Goal: Task Accomplishment & Management: Manage account settings

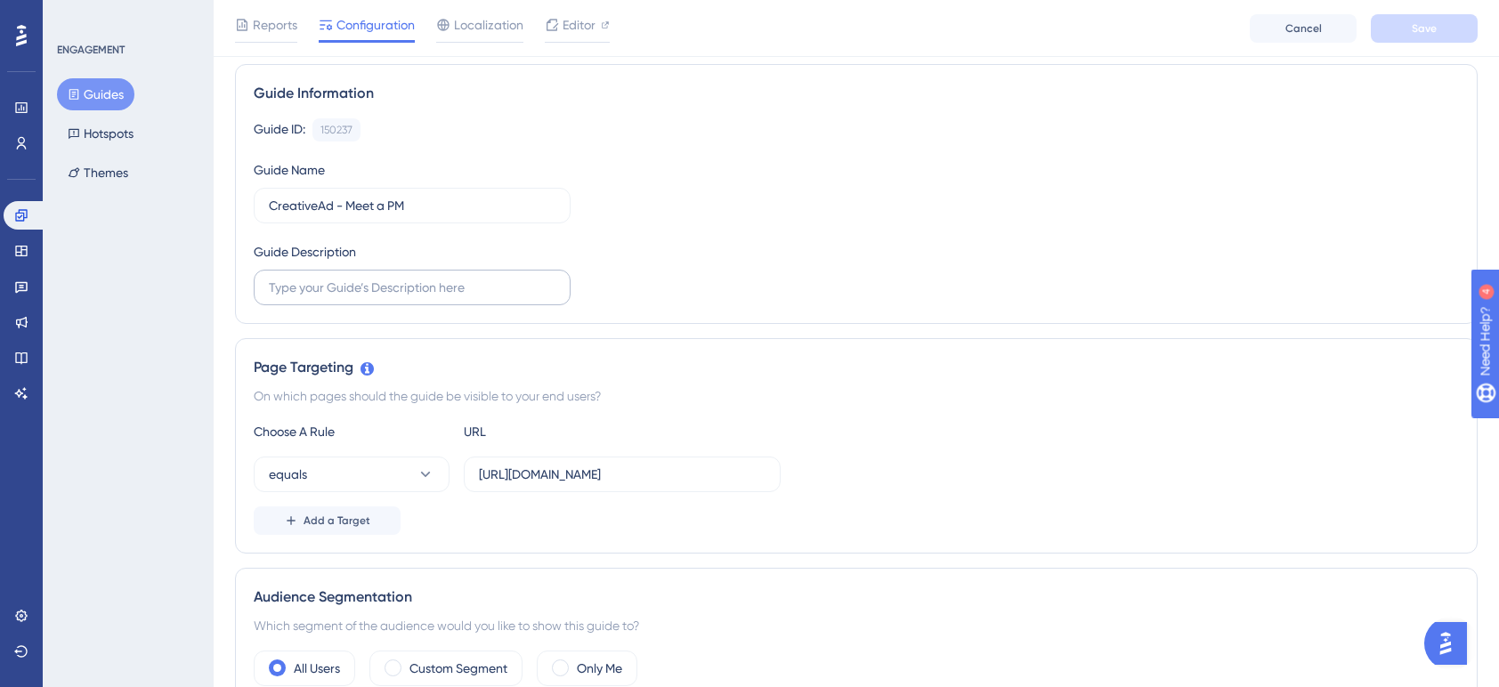
scroll to position [221, 0]
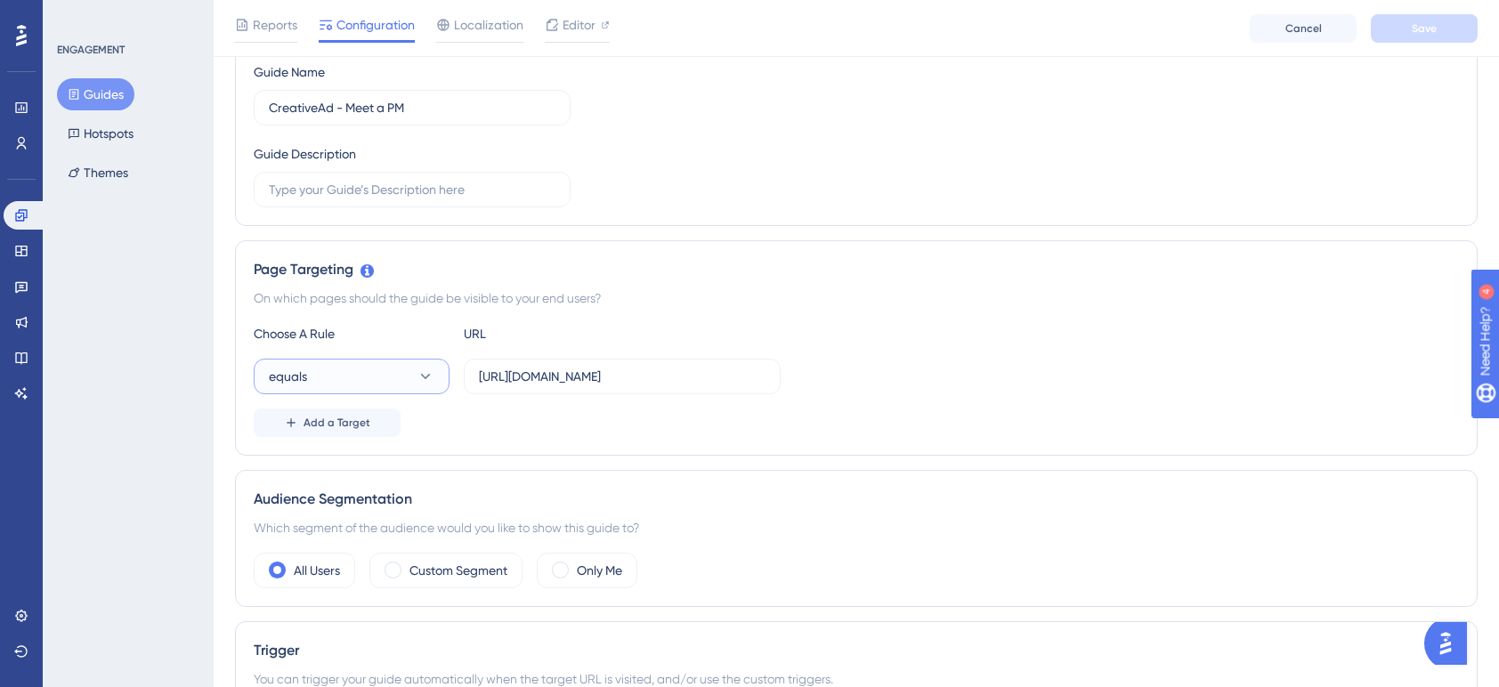
click at [434, 378] on icon at bounding box center [426, 377] width 18 height 18
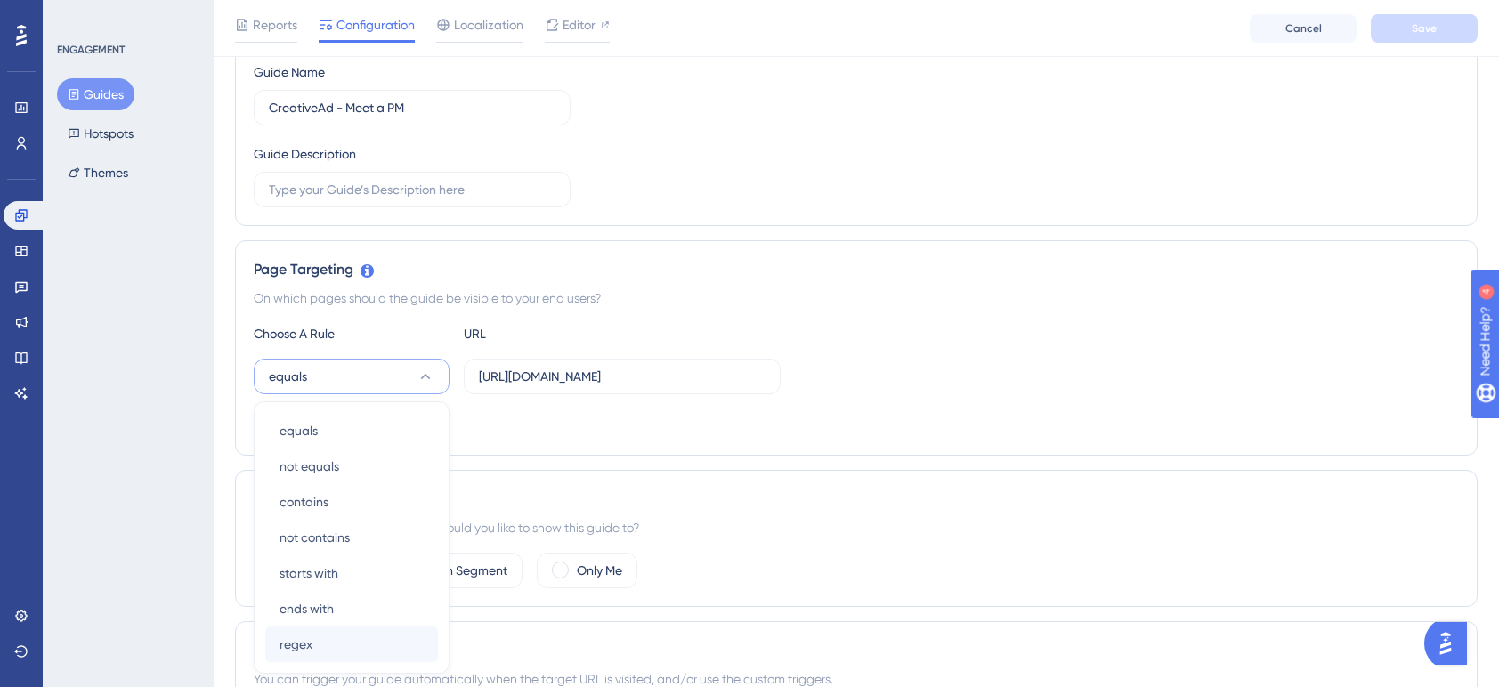
scroll to position [415, 0]
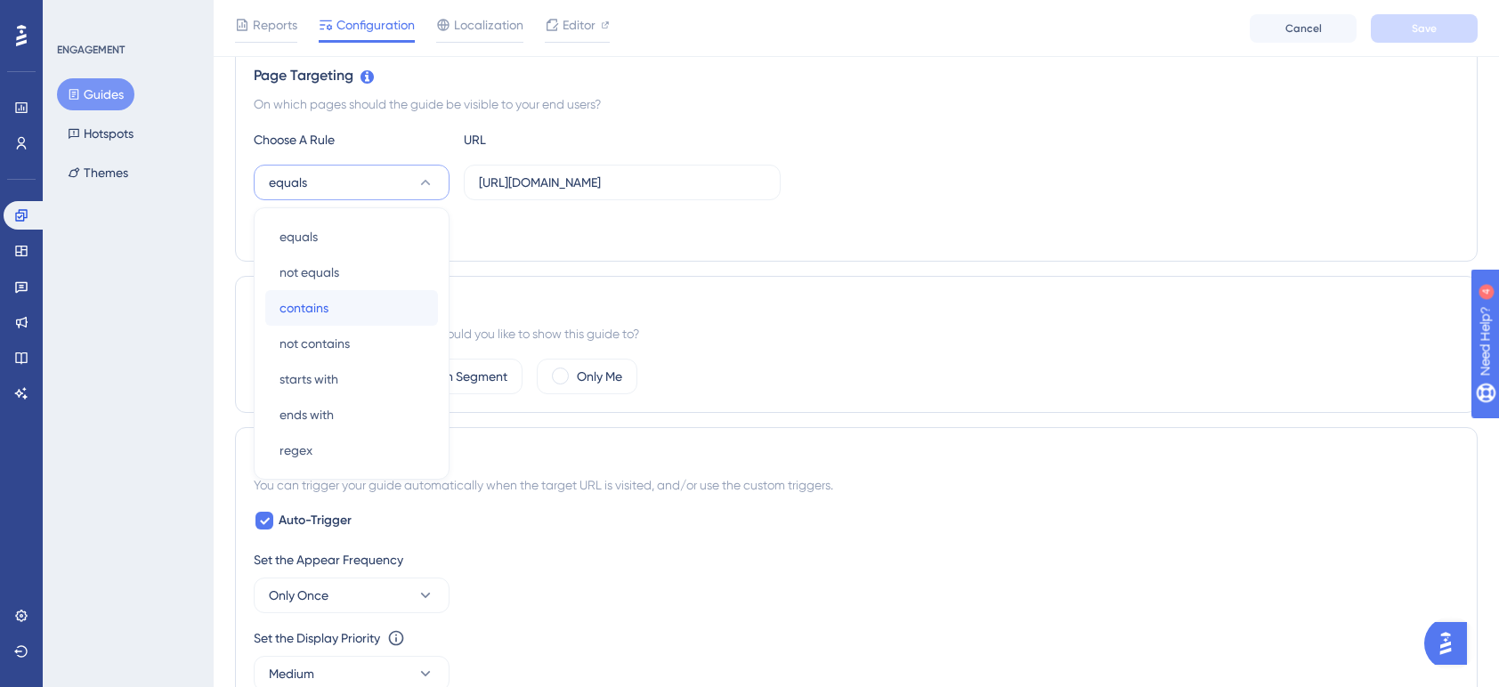
drag, startPoint x: 352, startPoint y: 305, endPoint x: 419, endPoint y: 288, distance: 69.8
click at [357, 304] on div "contains contains" at bounding box center [352, 308] width 144 height 36
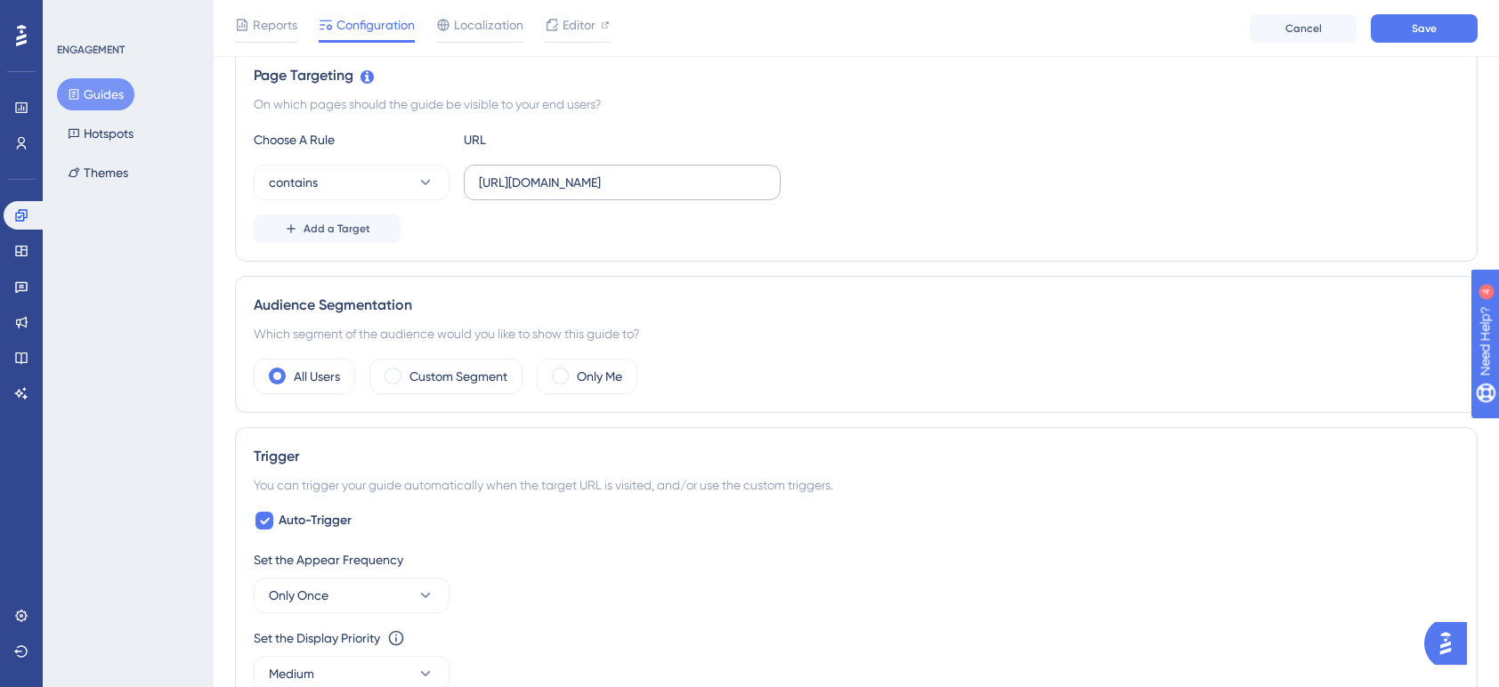
scroll to position [0, 465]
drag, startPoint x: 617, startPoint y: 184, endPoint x: 1009, endPoint y: 196, distance: 391.9
click at [1009, 196] on div "contains https://community.aspireiq.com/client/u2wAm4hfFFsomrAHGEQ7DRMV335awkIh…" at bounding box center [857, 183] width 1206 height 36
drag, startPoint x: 629, startPoint y: 183, endPoint x: -1, endPoint y: 167, distance: 629.7
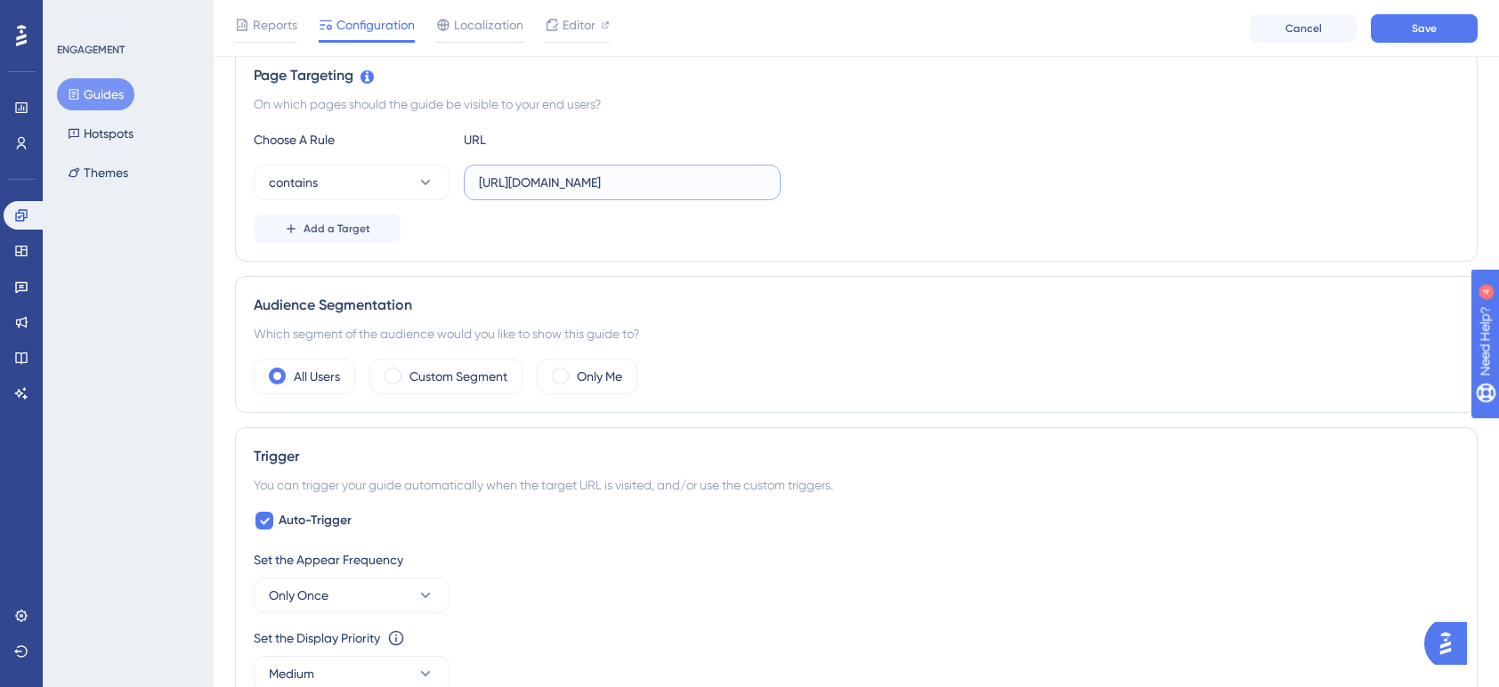
click at [214, 167] on div "Performance Users Engagement Widgets Feedback Product Updates Knowledge Base AI…" at bounding box center [857, 529] width 1286 height 1889
type input "/social/analytics/posts"
click at [485, 224] on div "Add a Target" at bounding box center [857, 229] width 1206 height 28
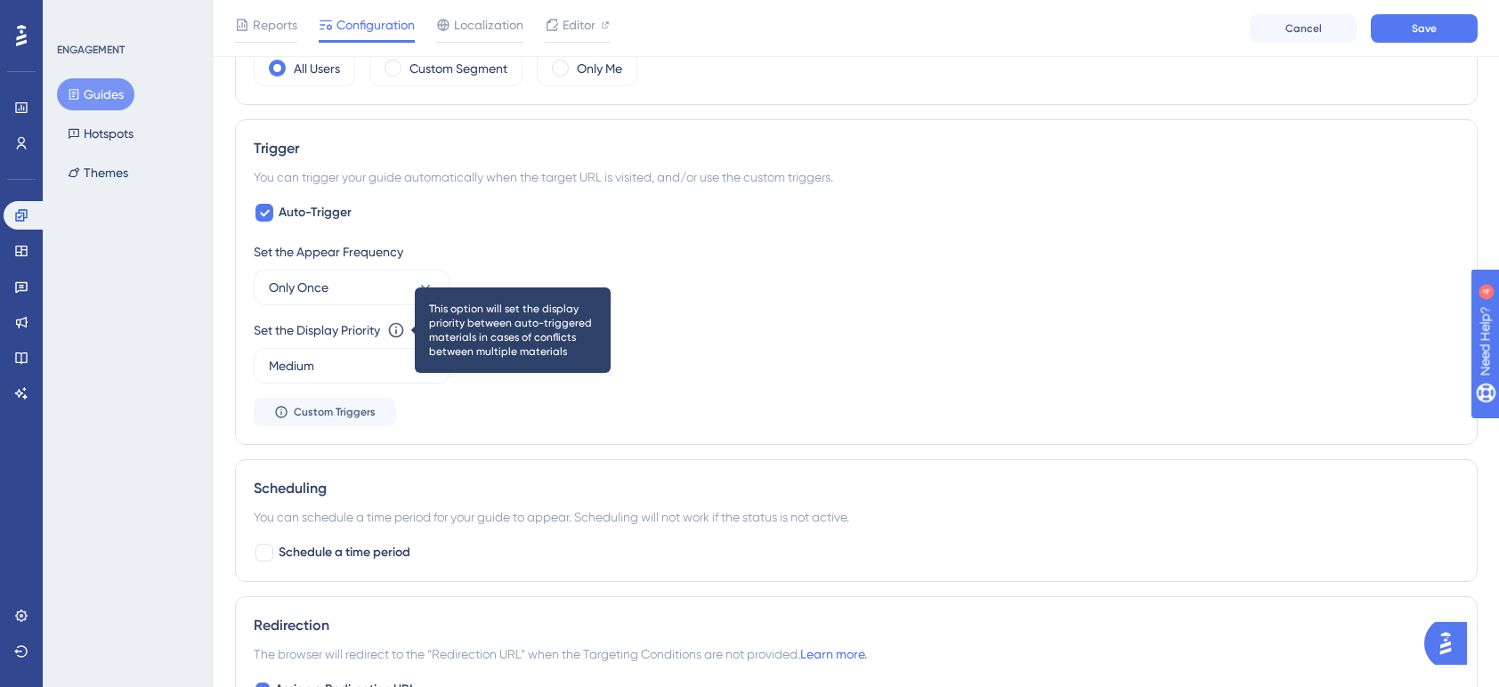
scroll to position [760, 0]
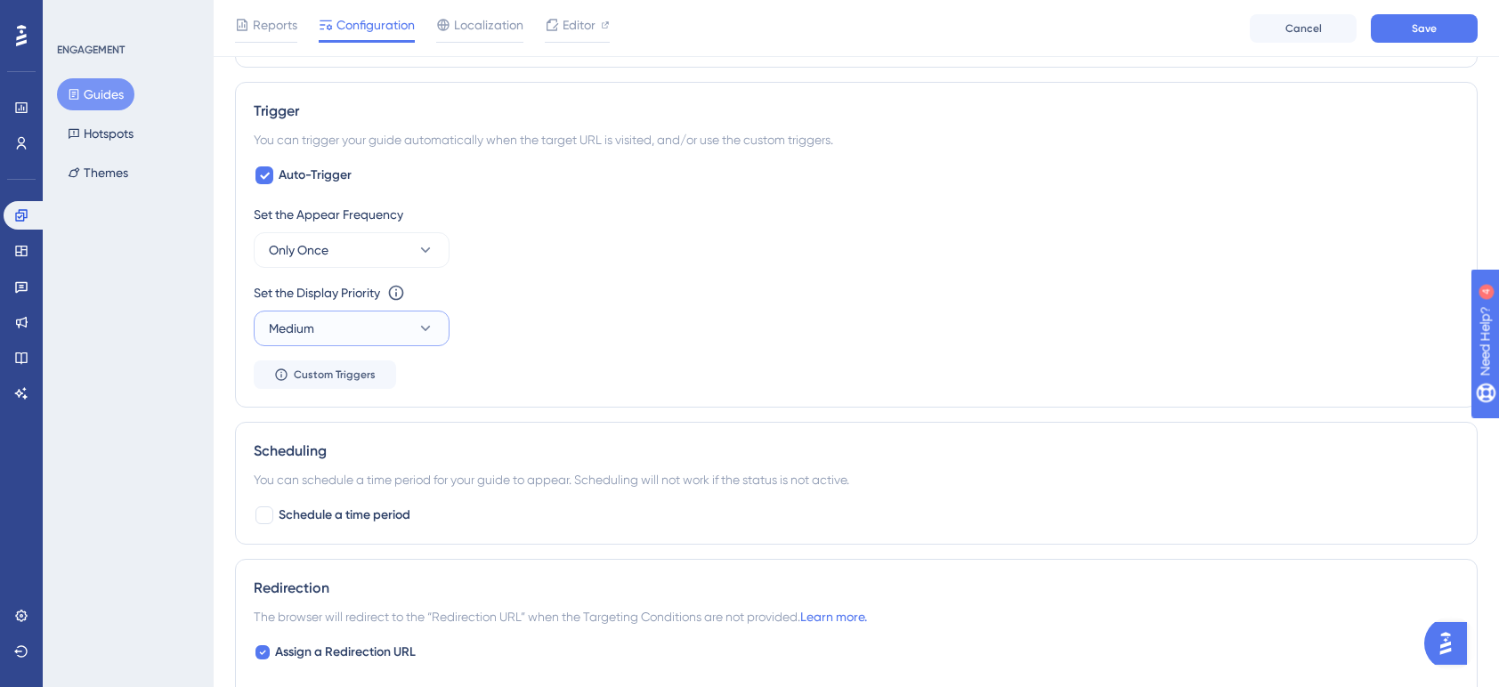
click at [362, 324] on button "Medium" at bounding box center [352, 329] width 196 height 36
click at [326, 451] on div "High High" at bounding box center [352, 454] width 144 height 36
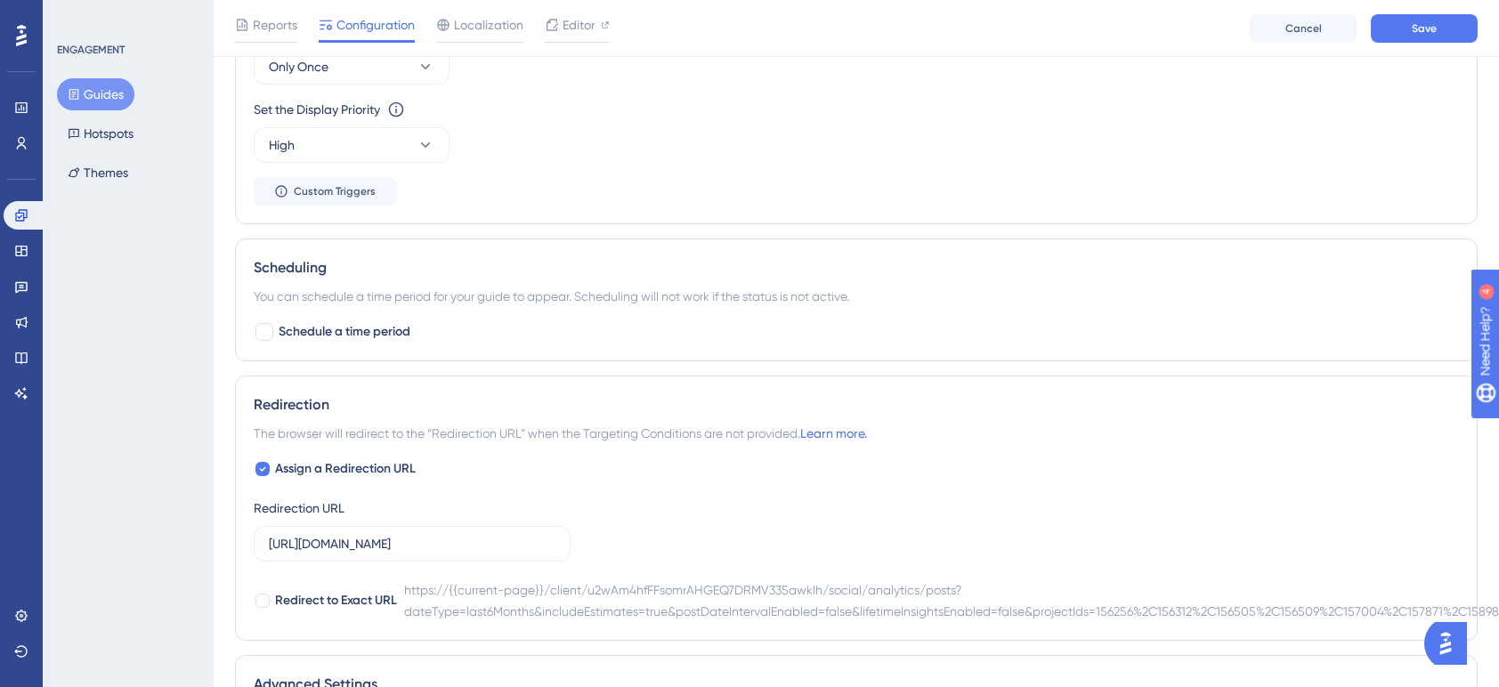
scroll to position [946, 0]
click at [338, 337] on span "Schedule a time period" at bounding box center [345, 330] width 132 height 21
checkbox input "true"
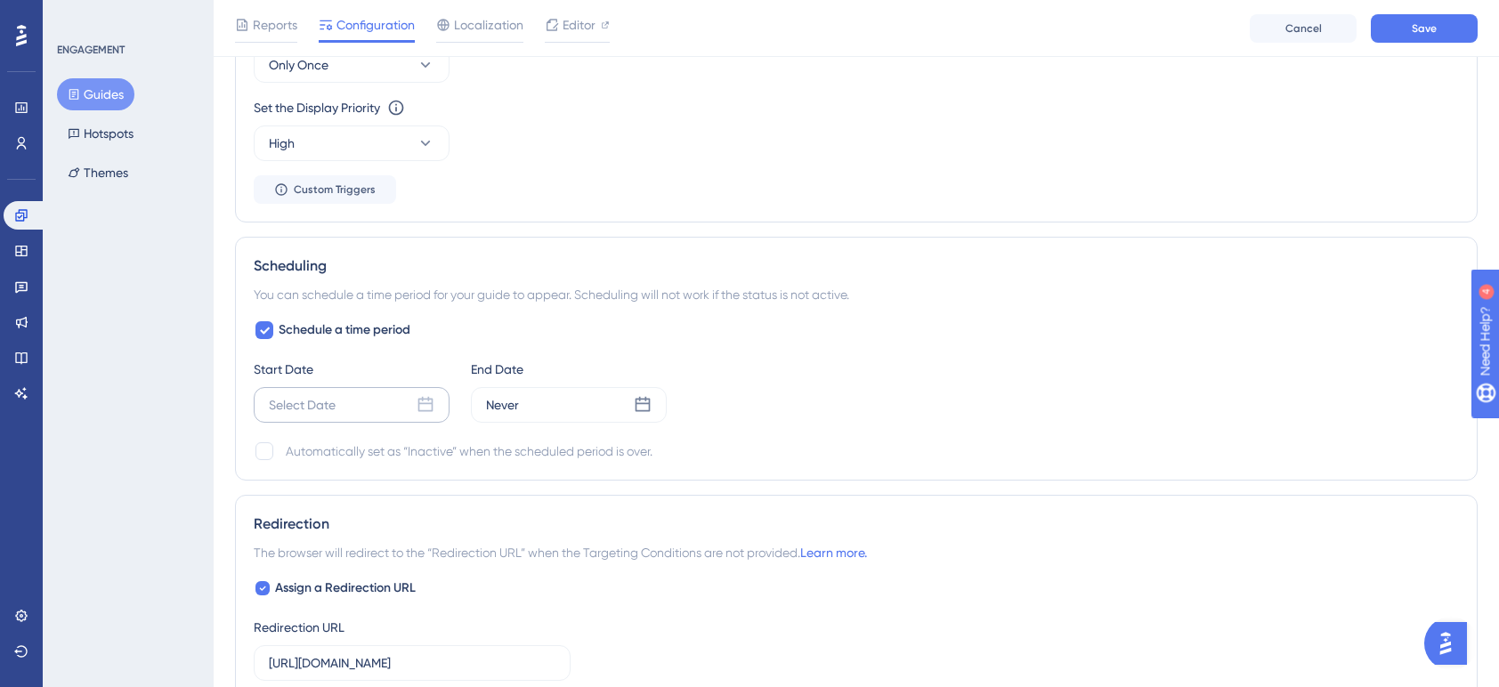
click at [425, 402] on icon at bounding box center [426, 405] width 18 height 18
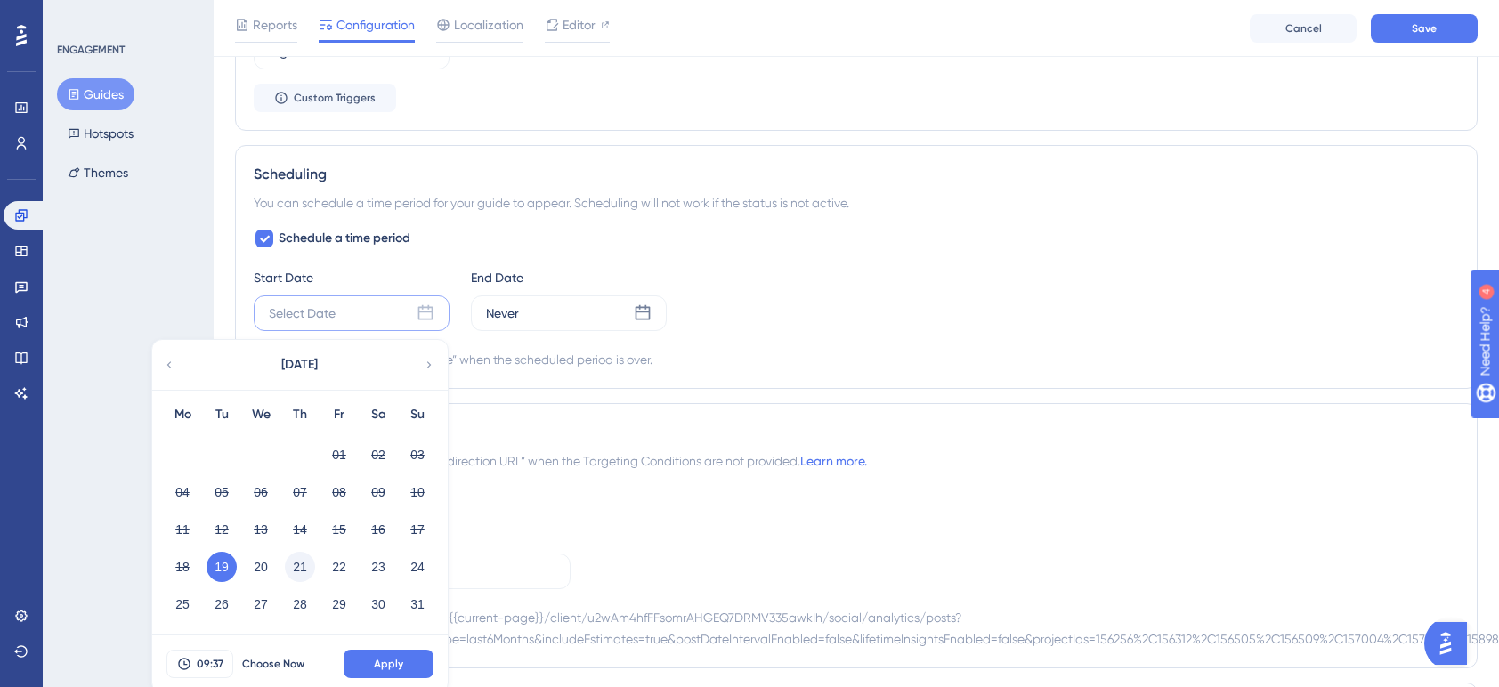
scroll to position [1038, 0]
click at [299, 566] on button "21" at bounding box center [300, 566] width 30 height 30
click at [217, 562] on button "19" at bounding box center [222, 569] width 30 height 30
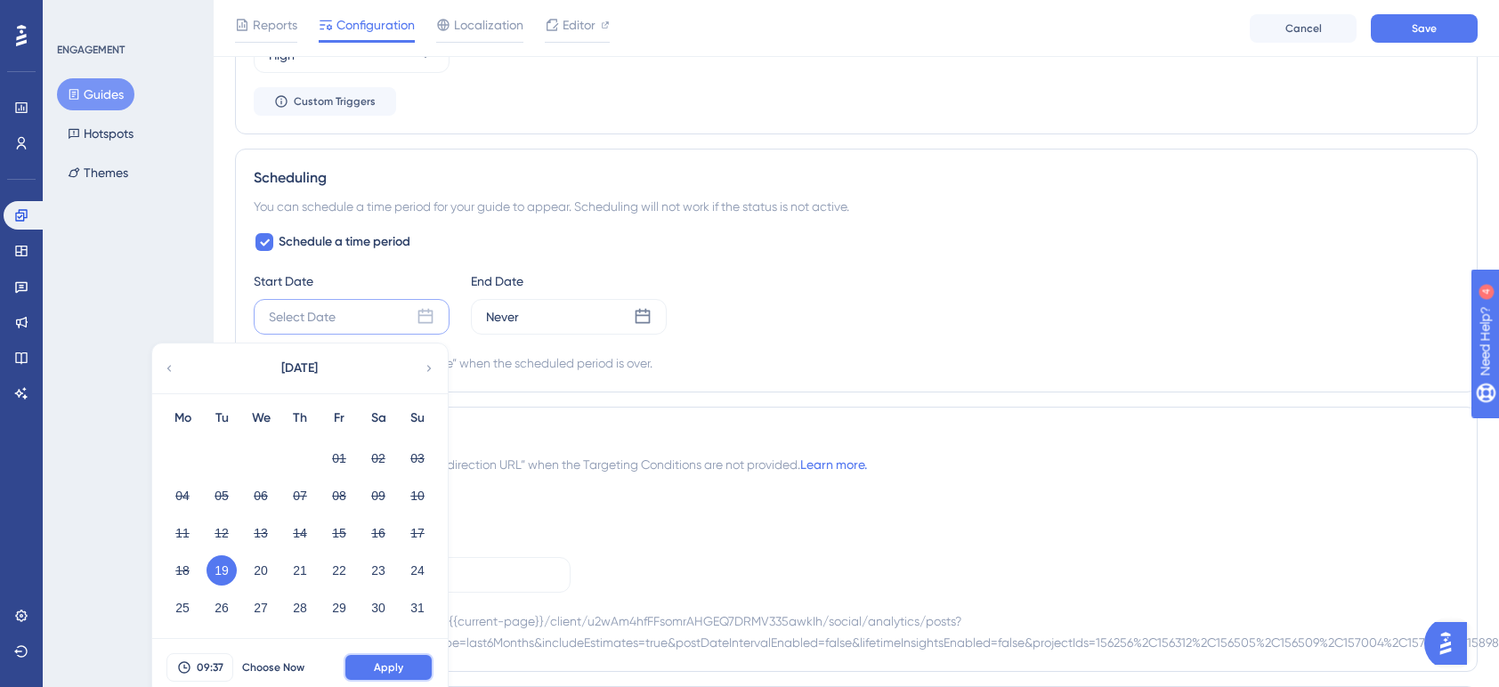
click at [397, 670] on span "Apply" at bounding box center [388, 668] width 29 height 14
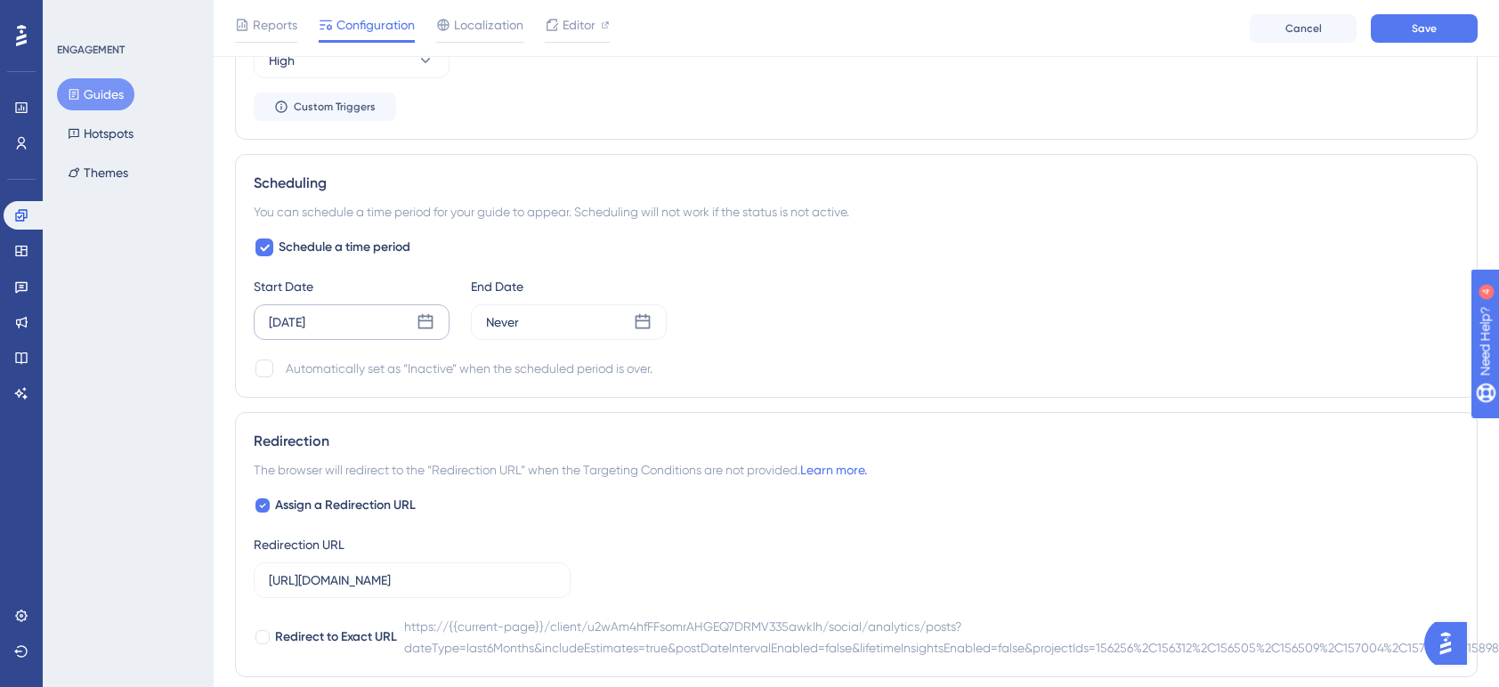
scroll to position [1028, 1]
click at [416, 318] on icon at bounding box center [425, 322] width 18 height 18
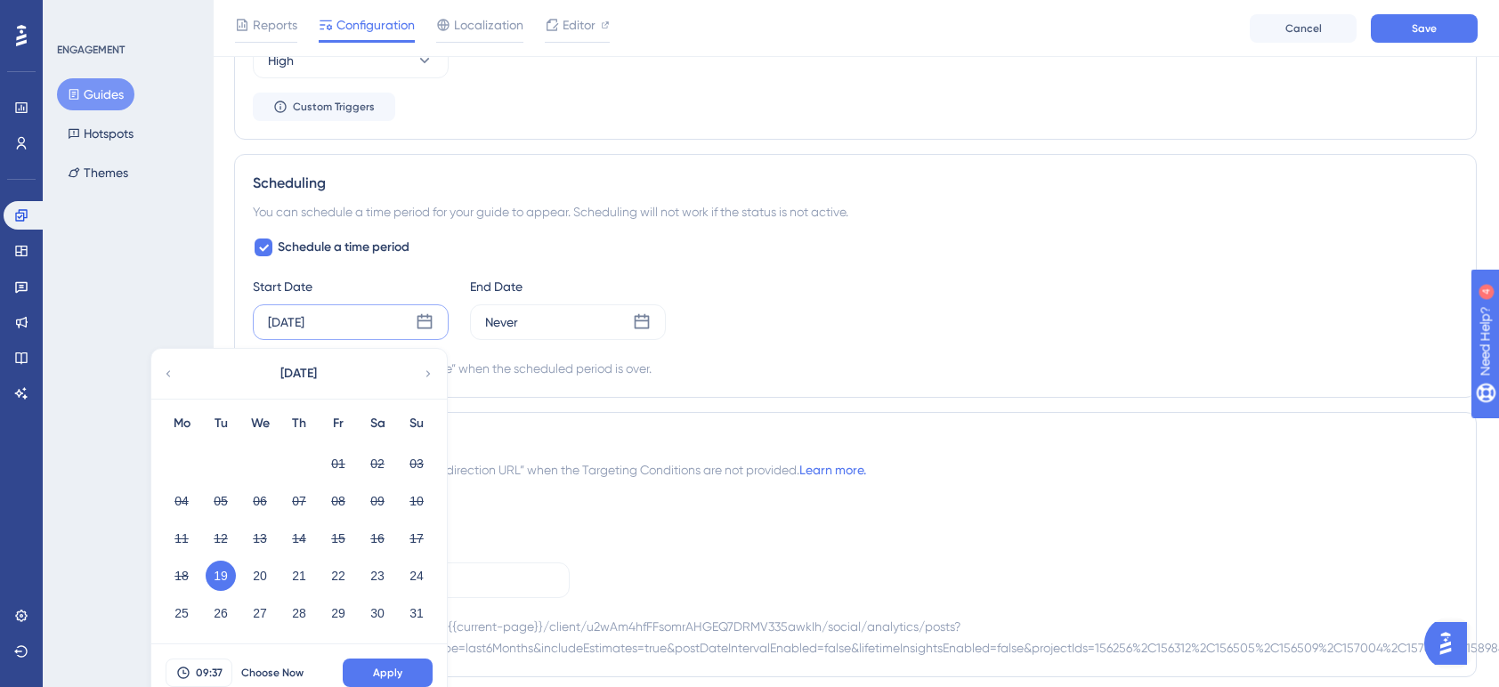
click at [535, 386] on div "Scheduling You can schedule a time period for your guide to appear. Scheduling …" at bounding box center [855, 276] width 1243 height 244
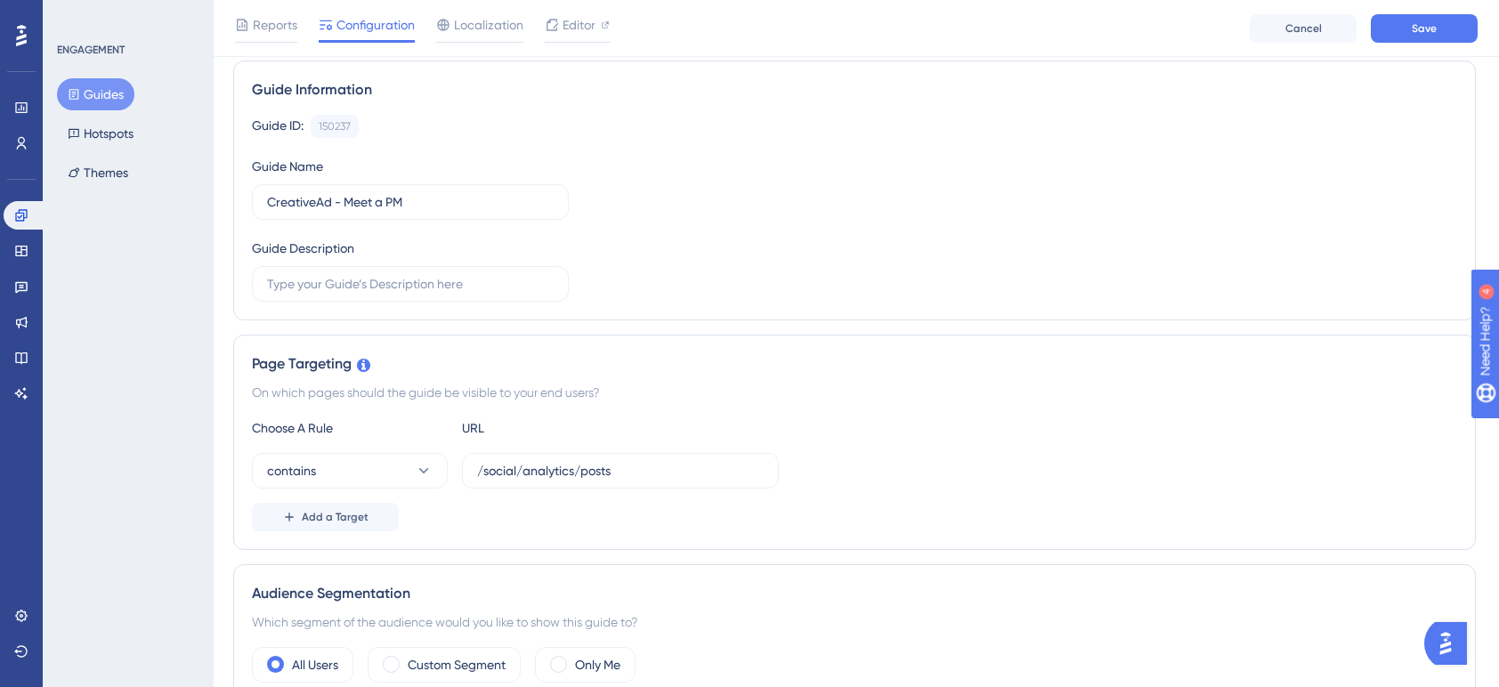
scroll to position [0, 2]
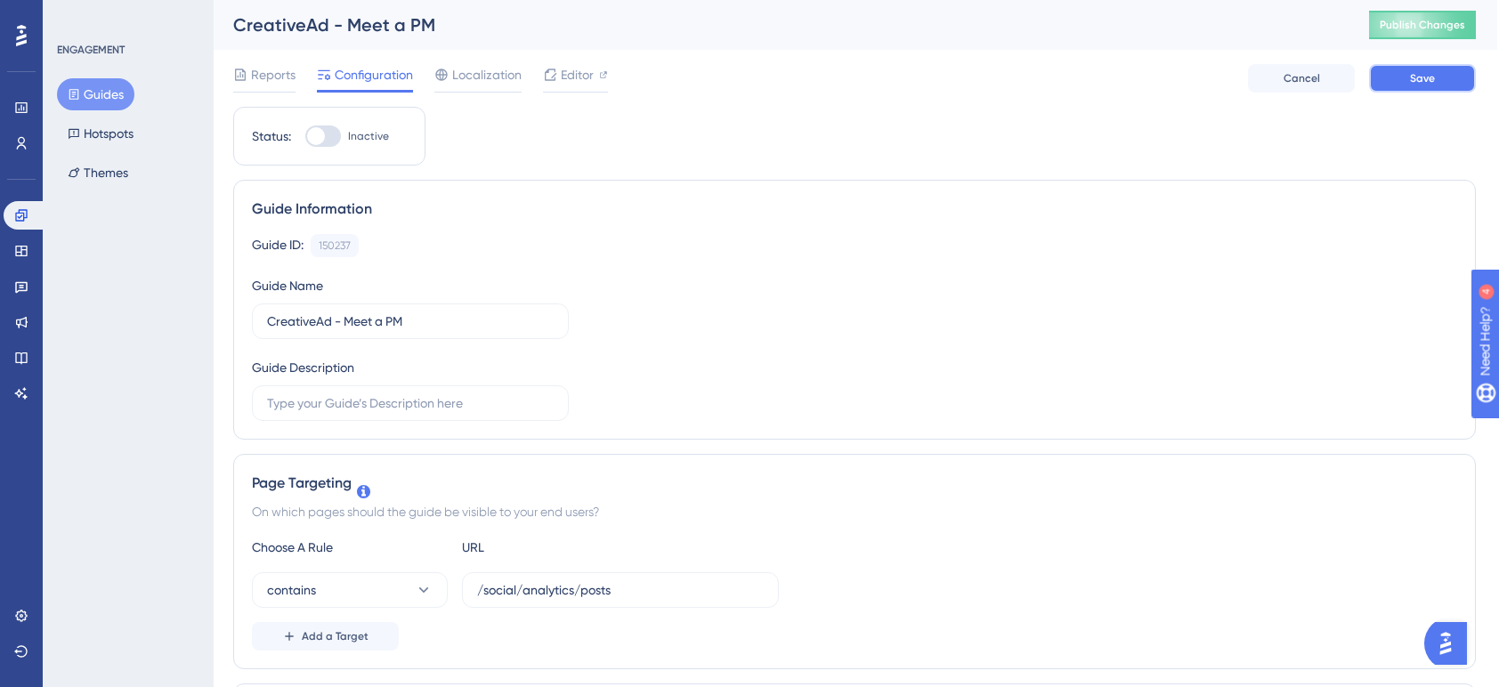
click at [1415, 71] on span "Save" at bounding box center [1422, 78] width 25 height 14
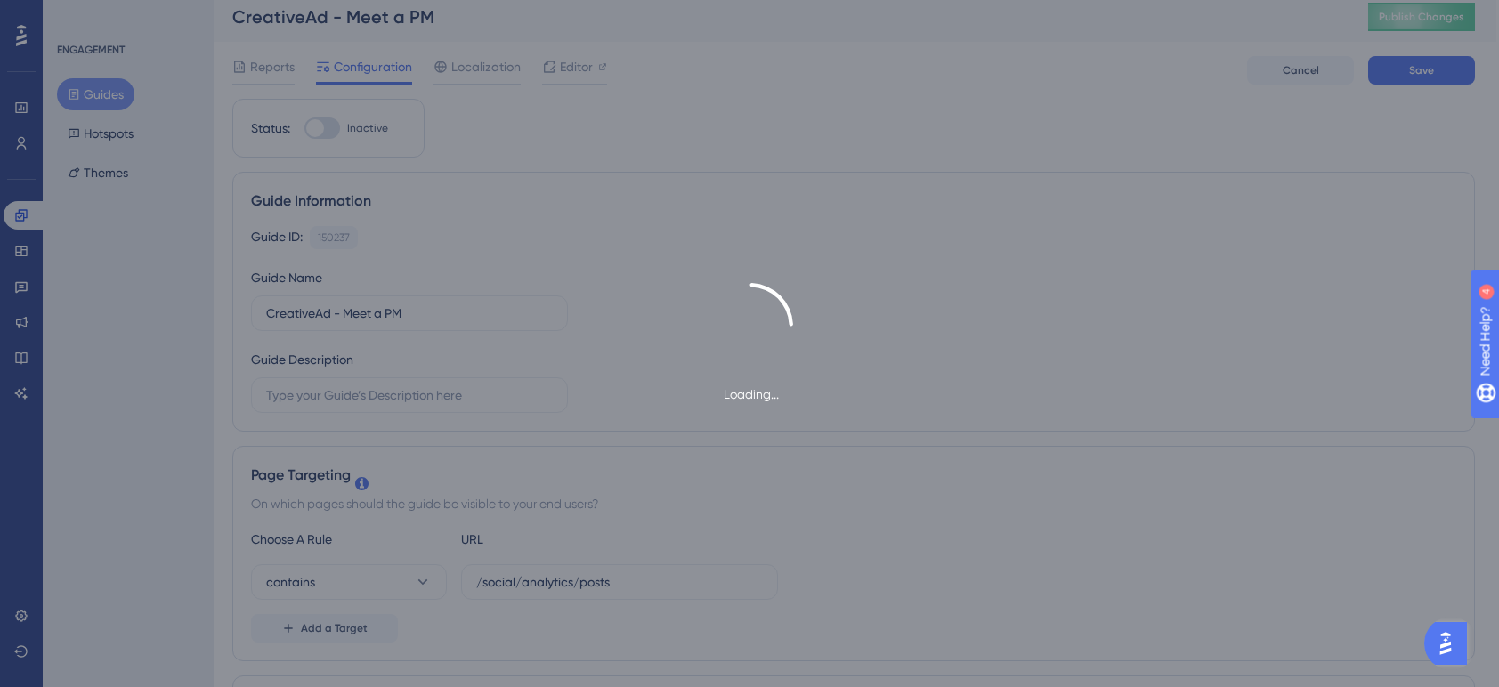
scroll to position [0, 3]
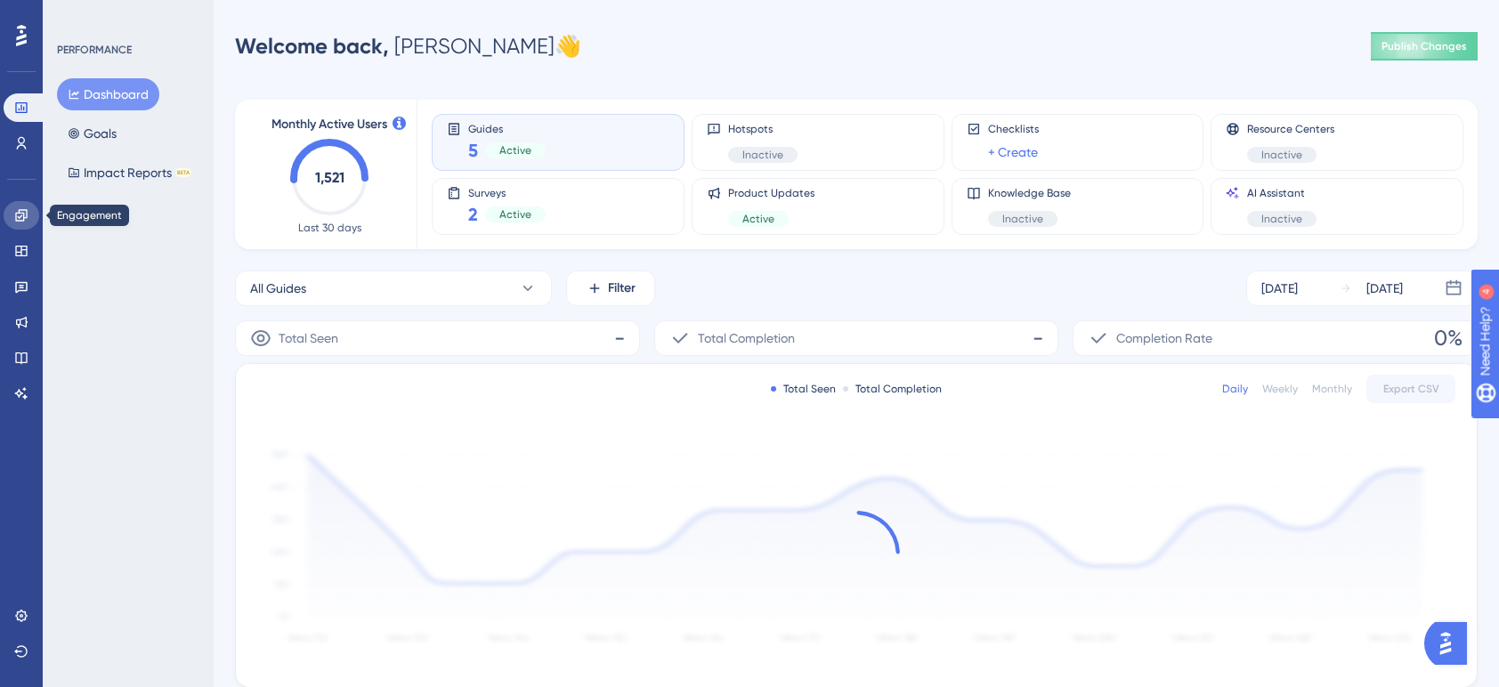
click at [23, 226] on link at bounding box center [22, 215] width 36 height 28
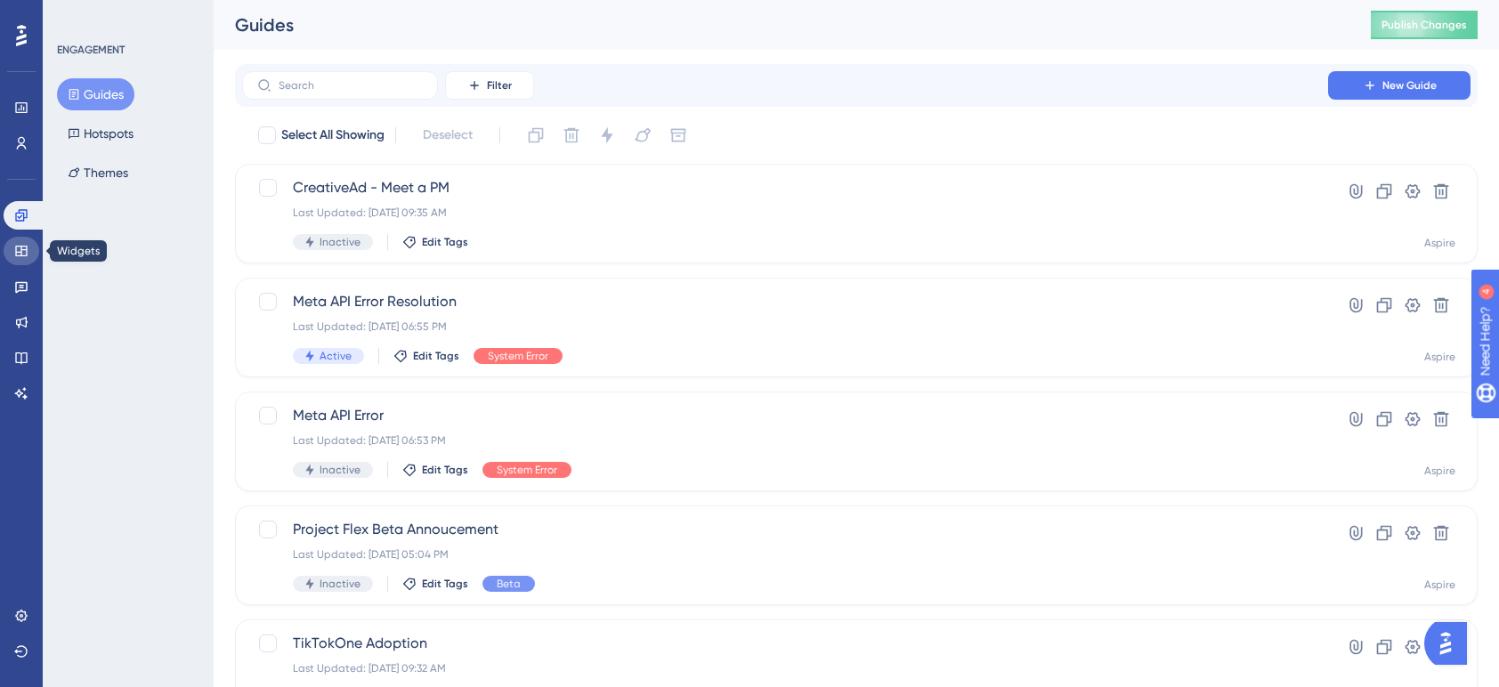
click at [18, 256] on icon at bounding box center [21, 251] width 14 height 14
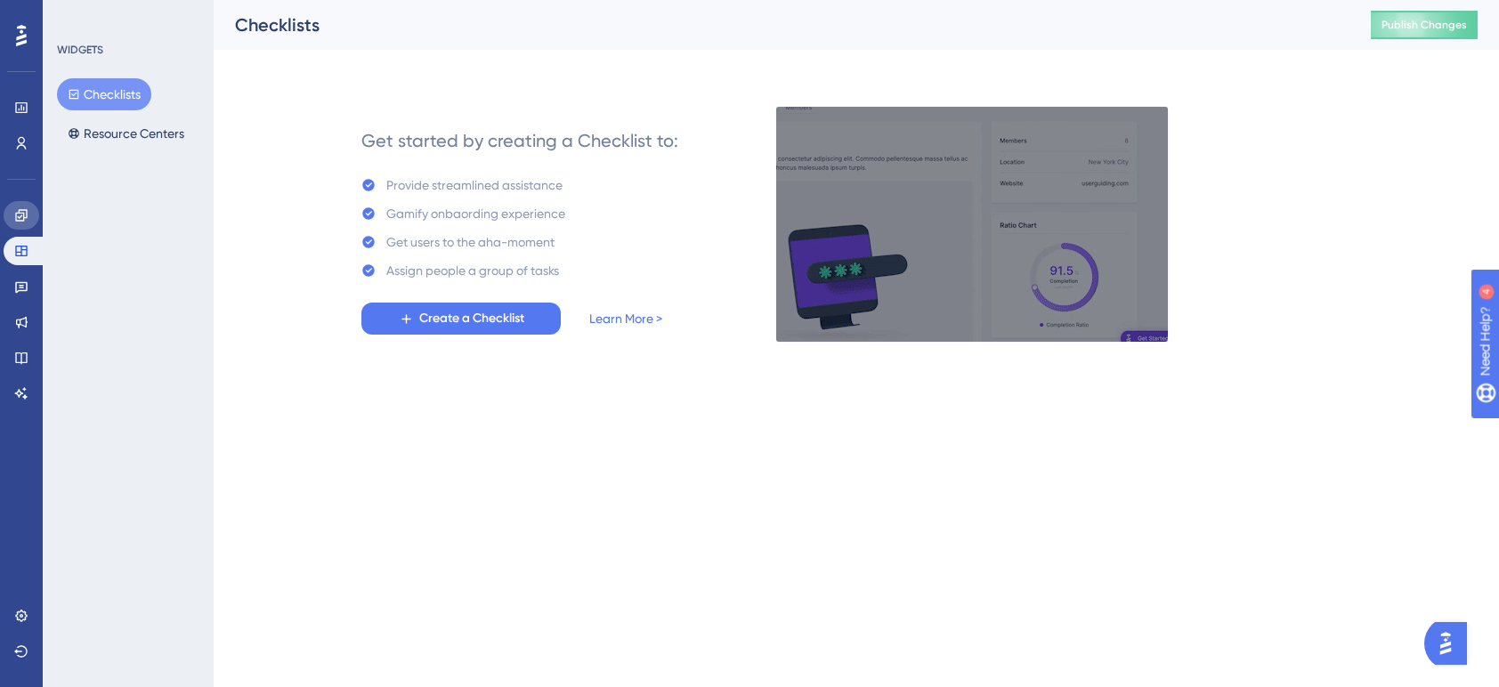
click at [18, 223] on link at bounding box center [22, 215] width 36 height 28
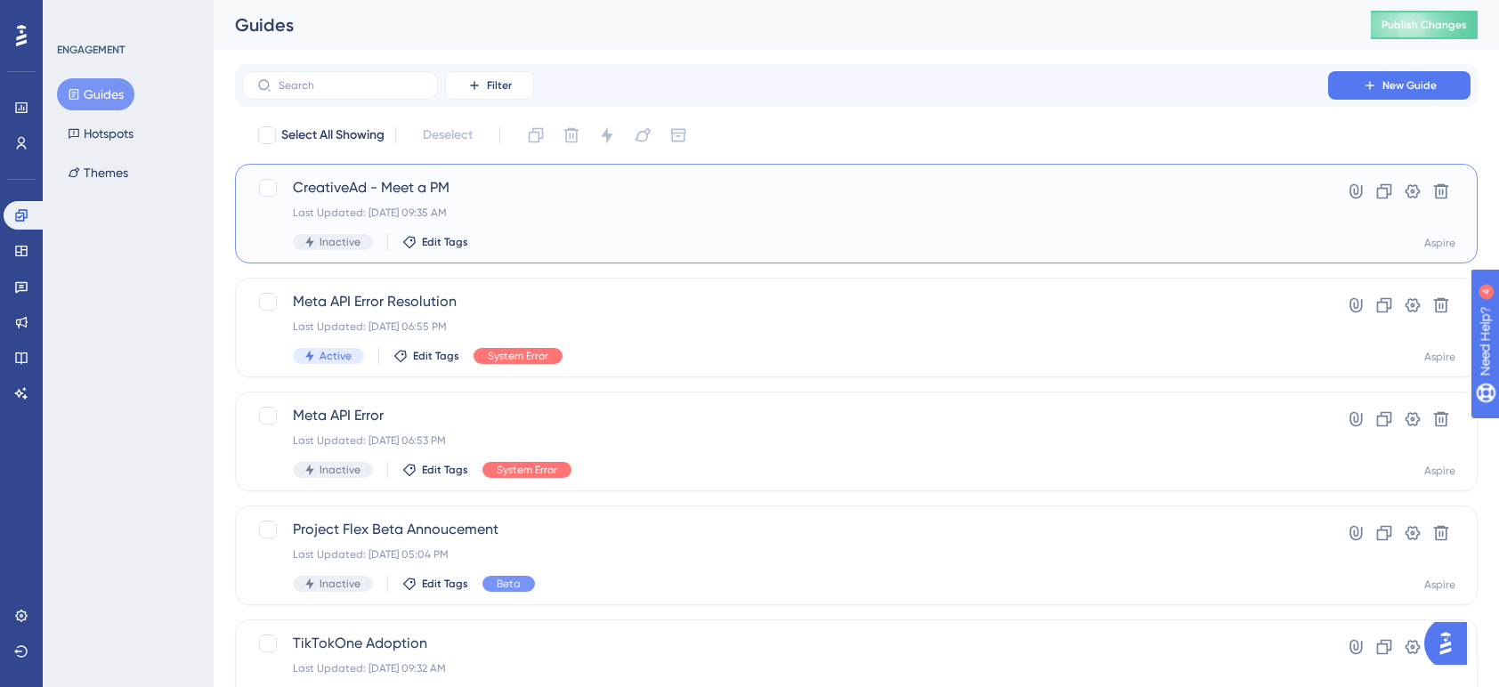
click at [421, 185] on span "CreativeAd - Meet a PM" at bounding box center [785, 187] width 985 height 21
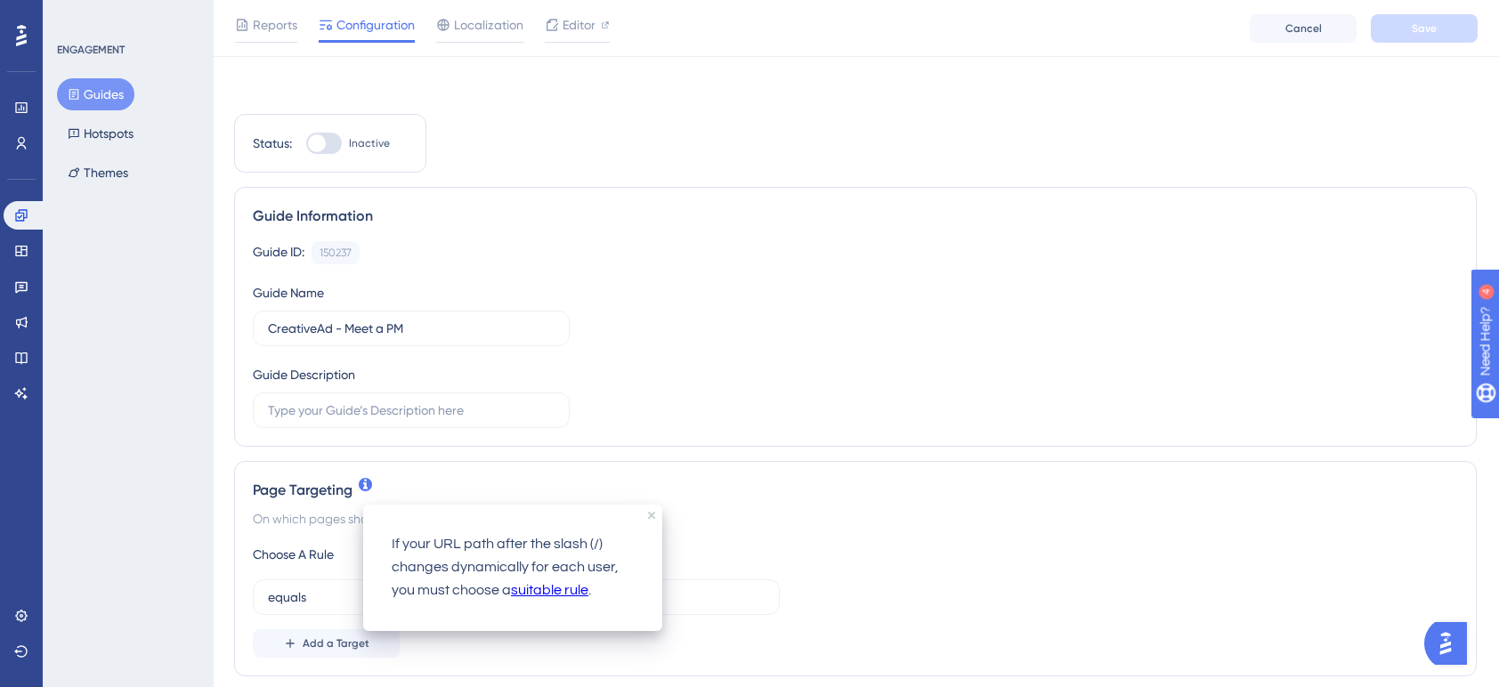
scroll to position [103, 1]
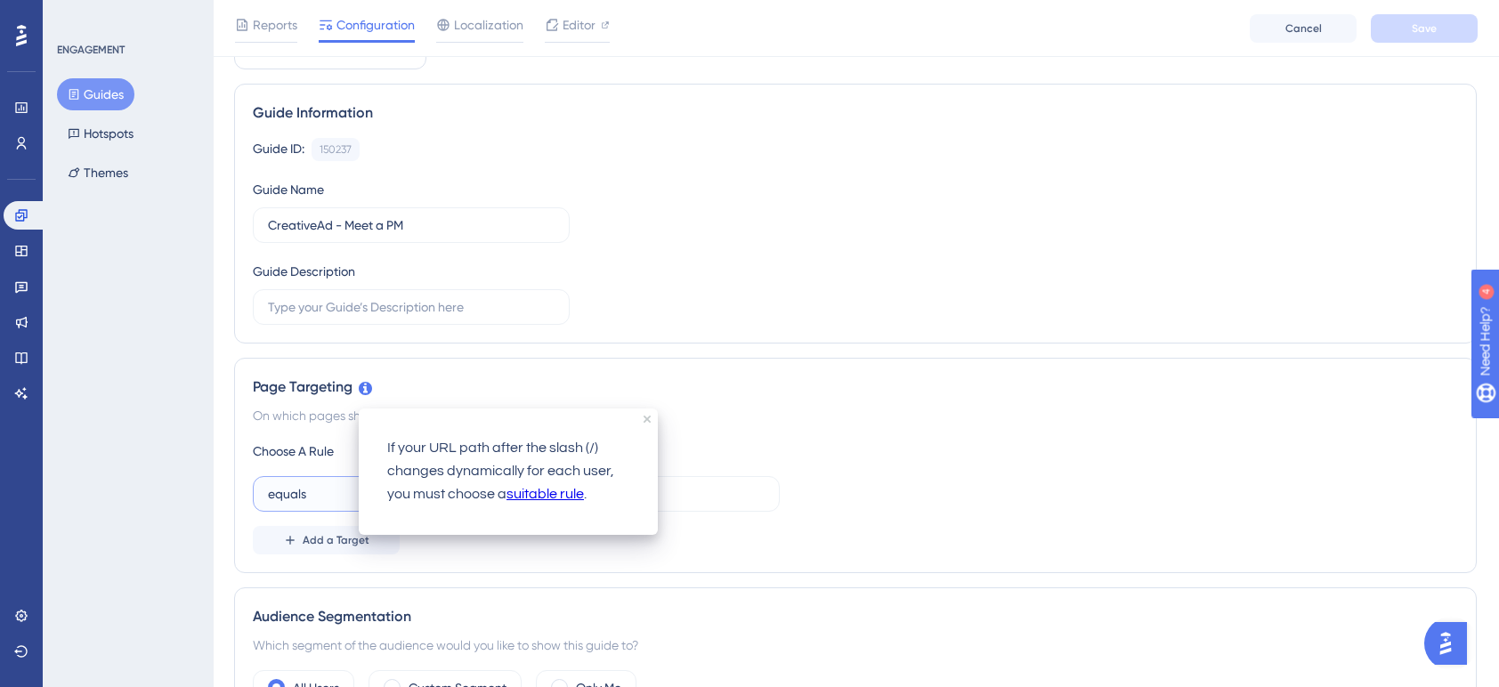
click at [313, 497] on button "equals" at bounding box center [351, 494] width 196 height 36
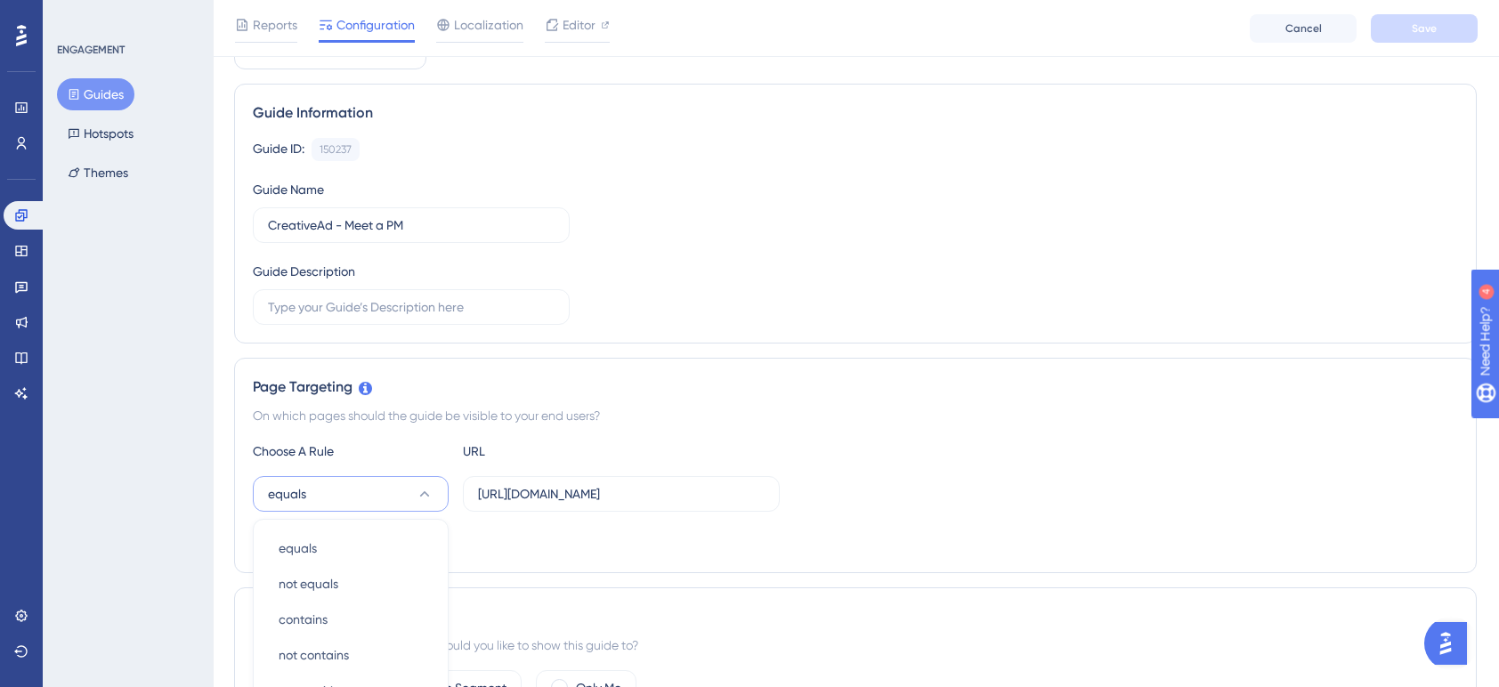
scroll to position [415, 1]
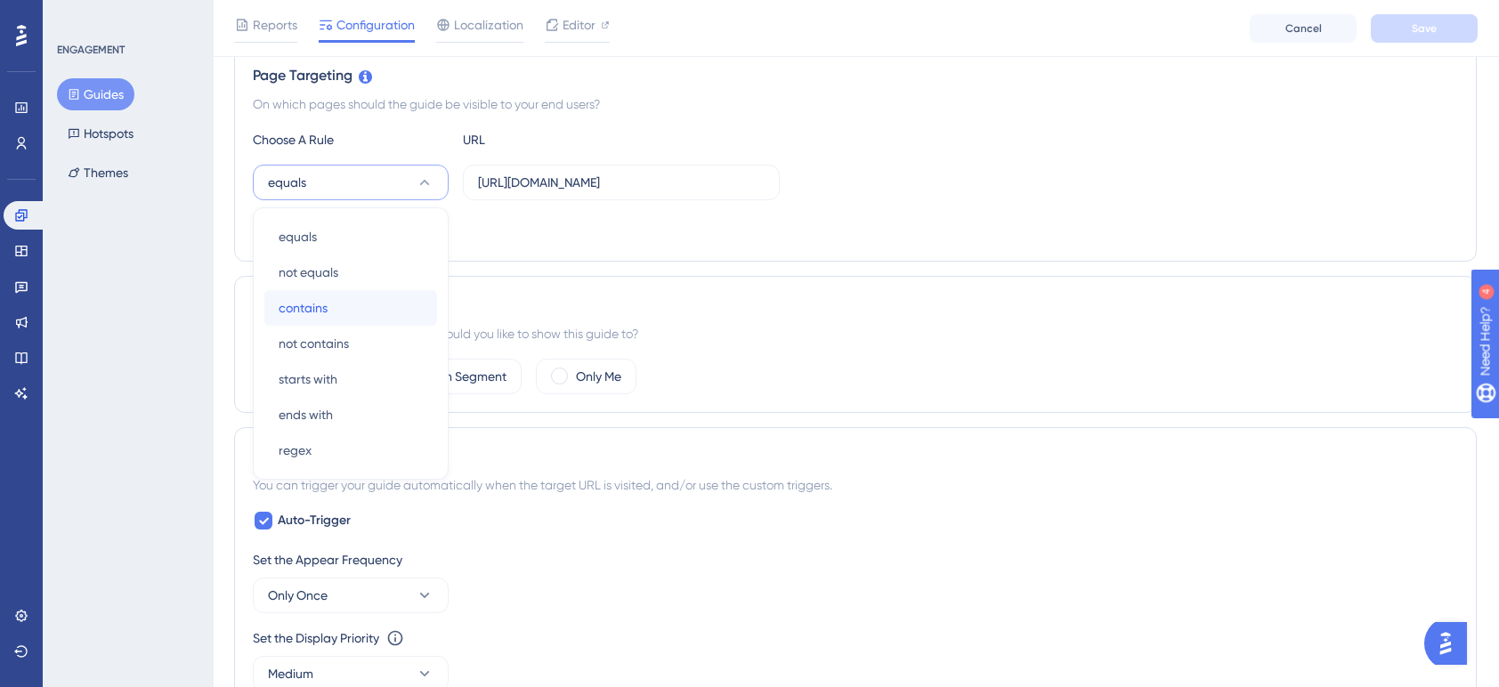
click at [343, 310] on div "contains contains" at bounding box center [351, 308] width 144 height 36
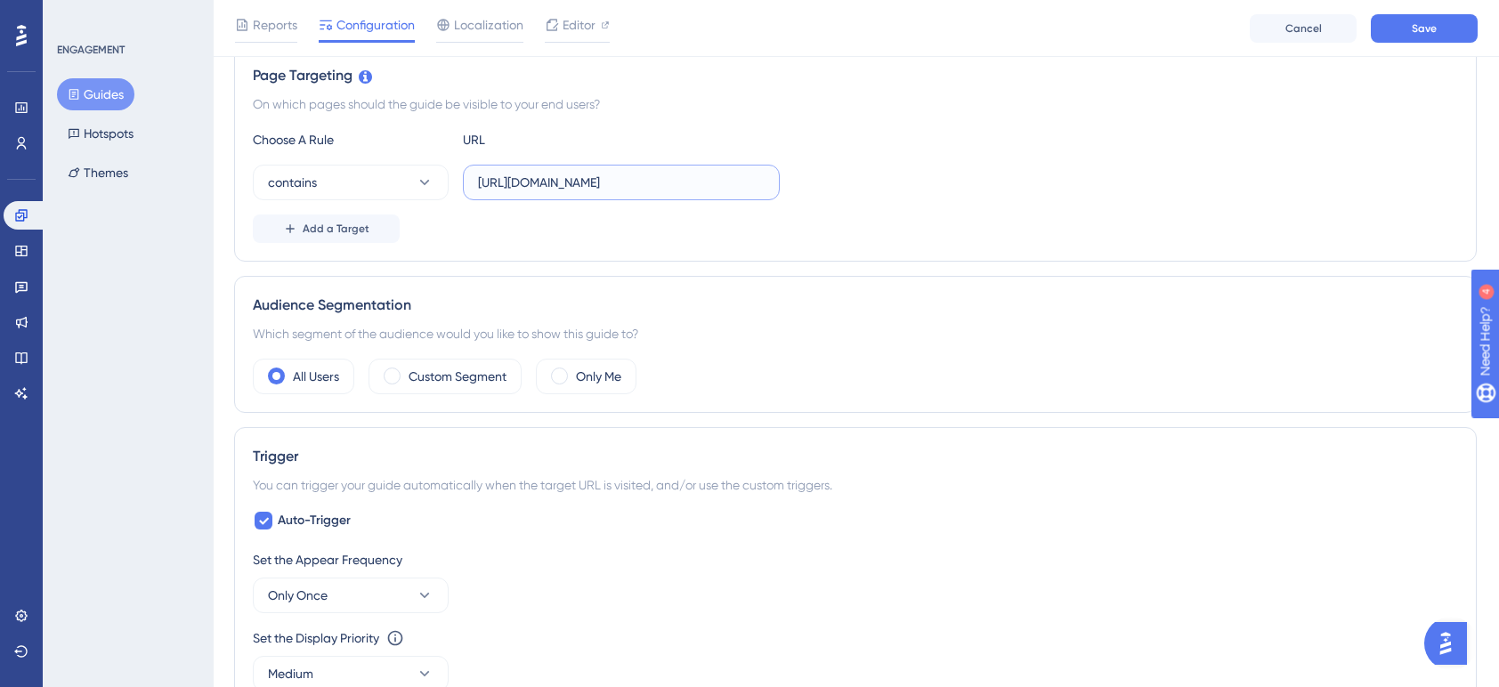
click at [665, 189] on input "https://community.aspireiq.com/client/u2wAm4hfFFsomrAHGEQ7DRMV335awkIh/social/a…" at bounding box center [621, 183] width 287 height 20
type input "/social/analytics/posts"
click at [1435, 31] on span "Save" at bounding box center [1424, 28] width 25 height 14
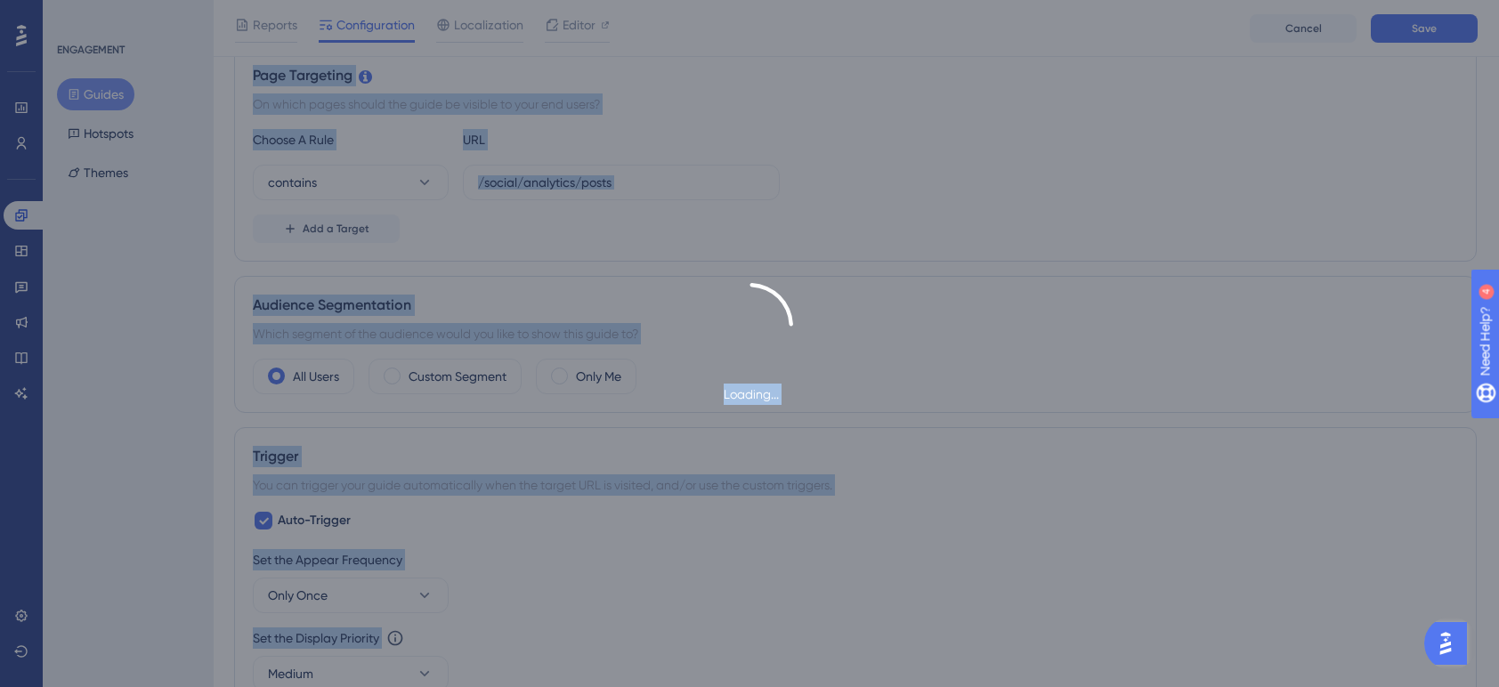
drag, startPoint x: 347, startPoint y: 32, endPoint x: 725, endPoint y: 204, distance: 414.8
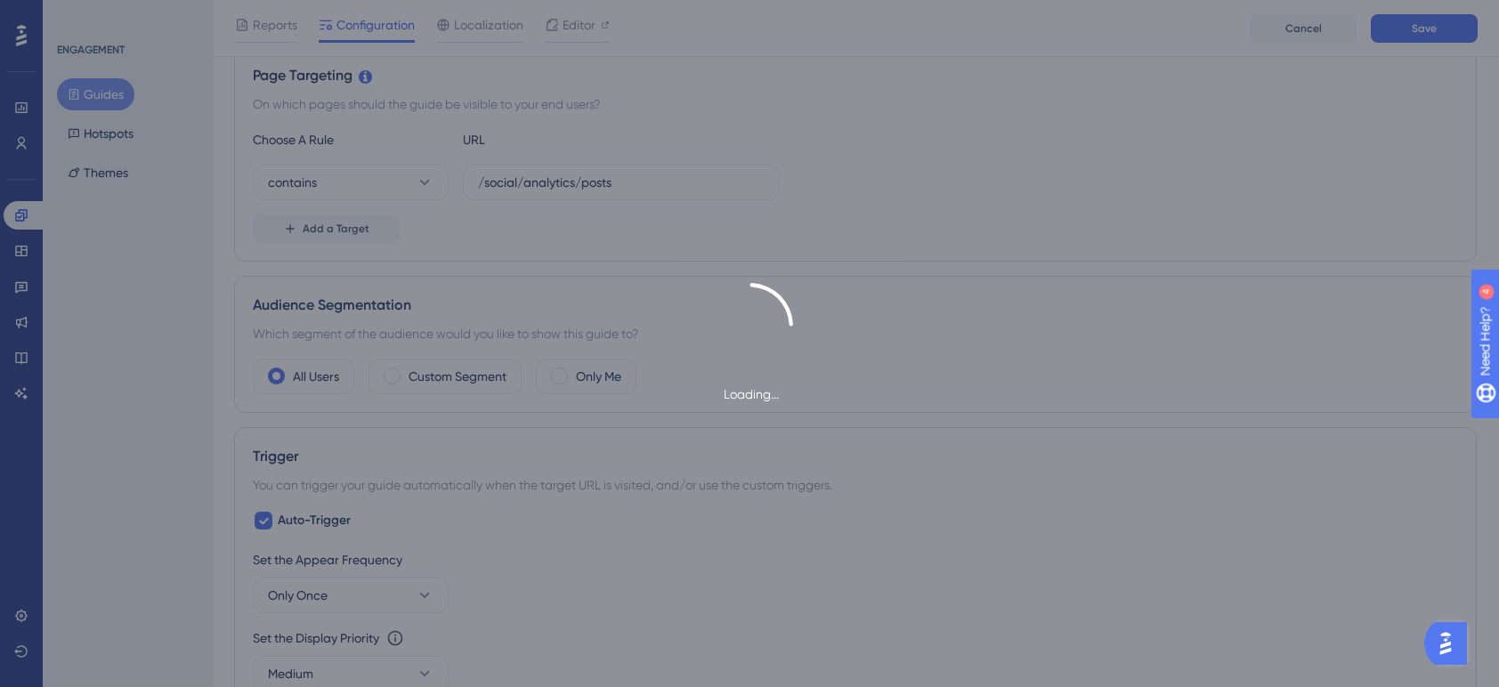
click at [725, 204] on div "Loading..." at bounding box center [749, 343] width 1499 height 687
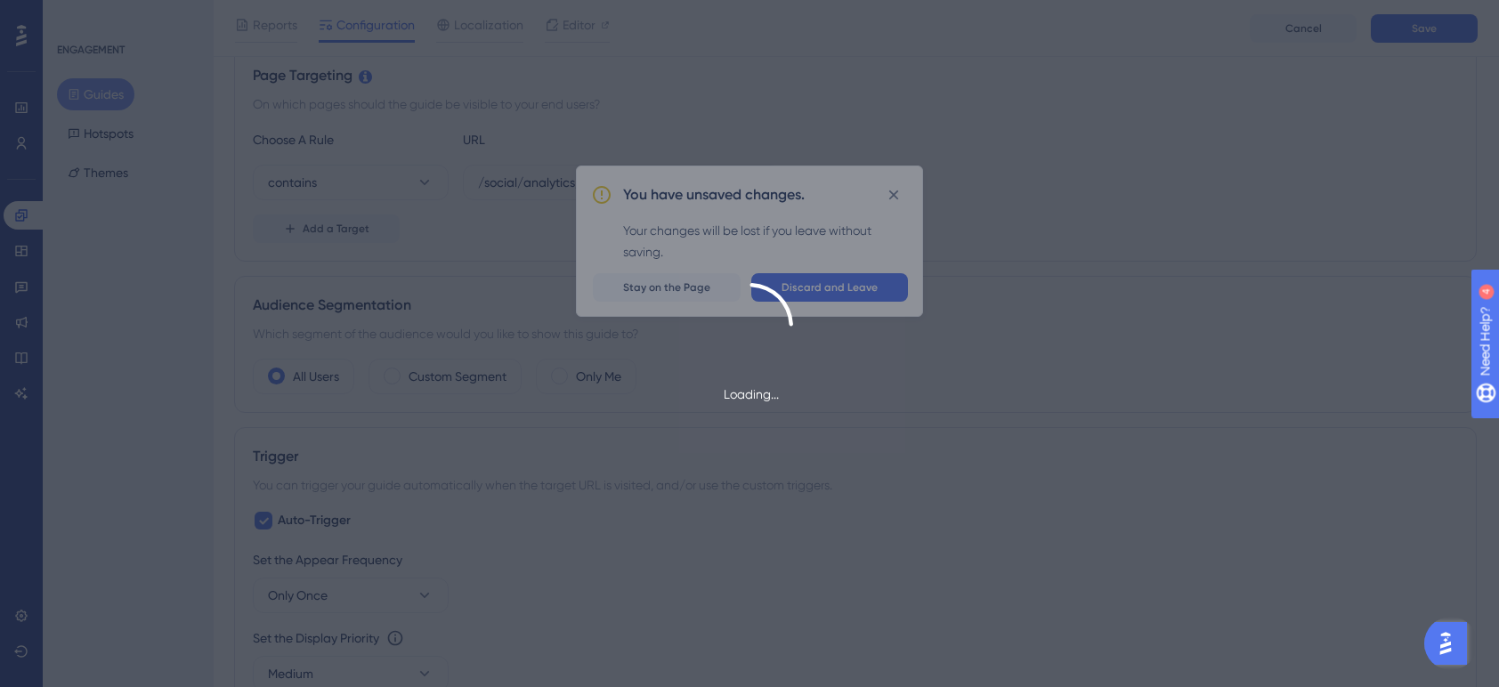
scroll to position [415, 0]
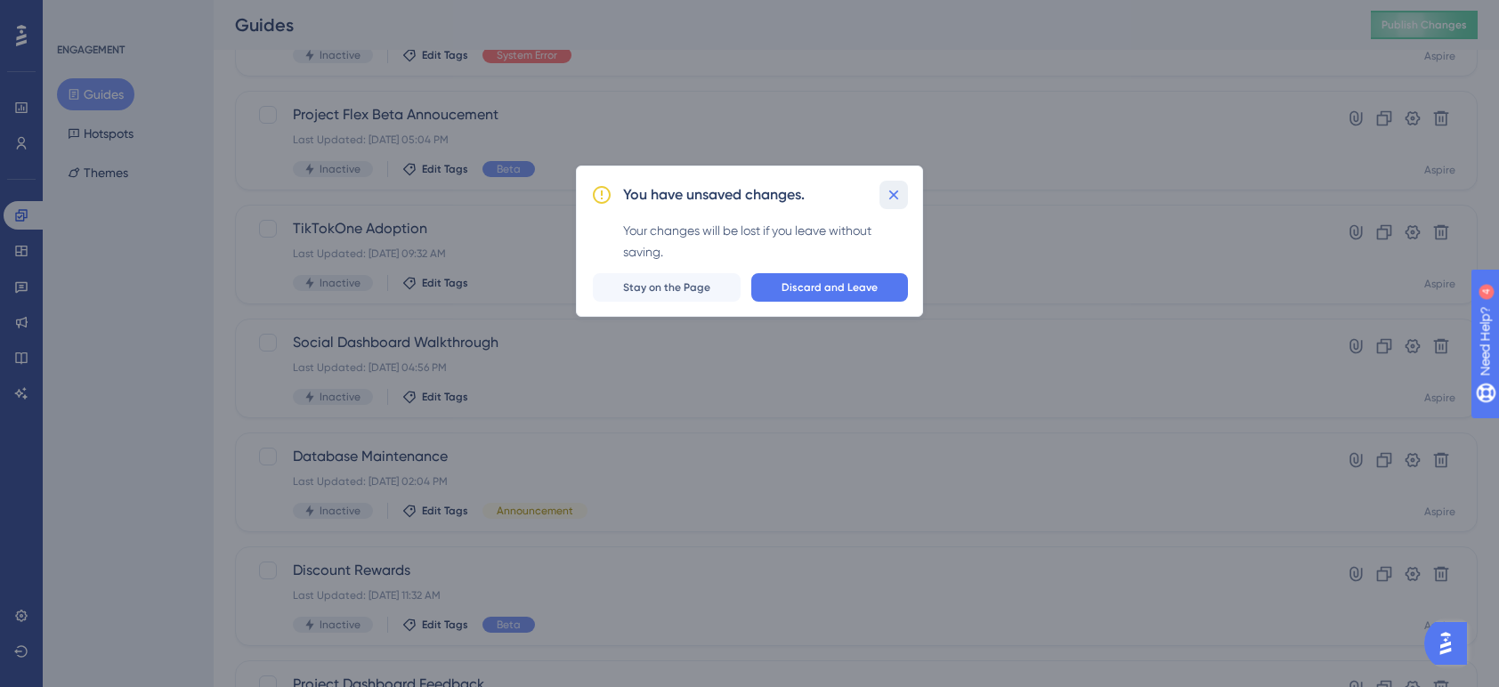
click at [896, 197] on icon at bounding box center [894, 196] width 10 height 10
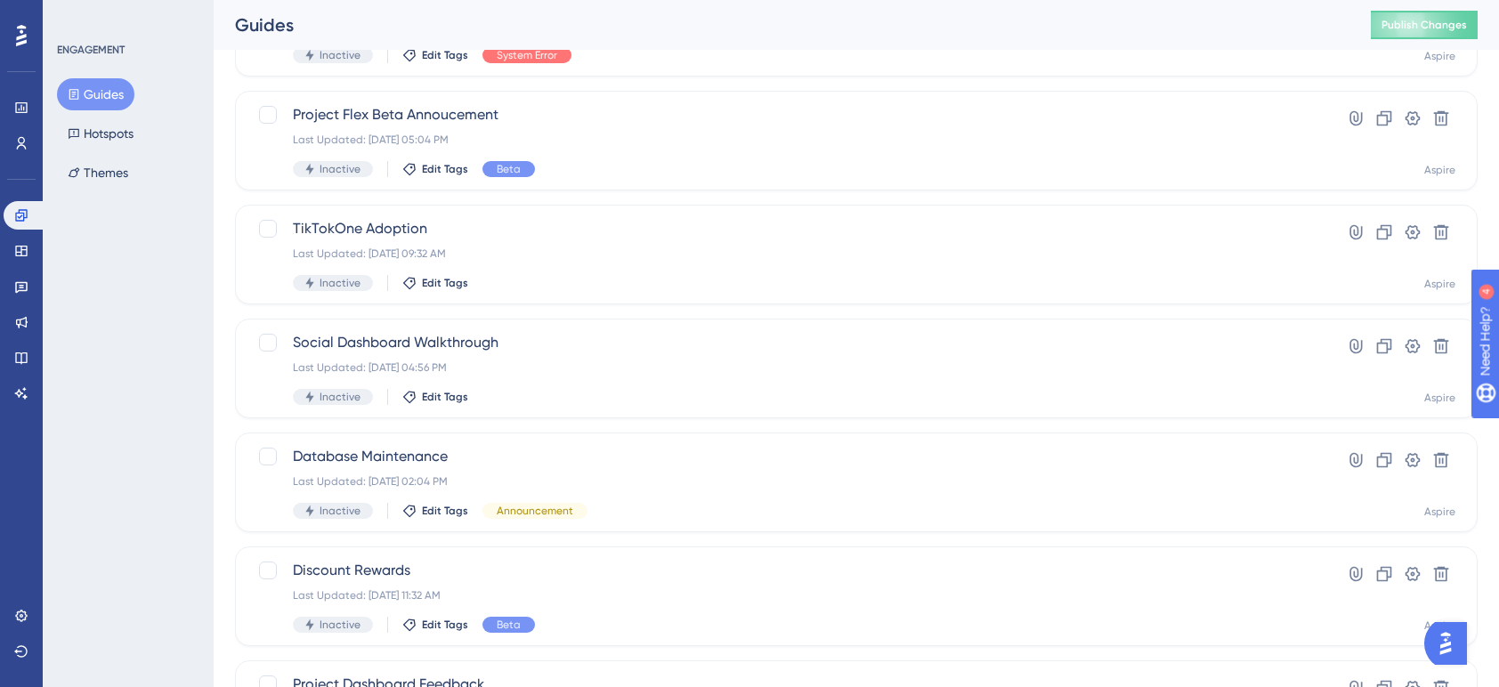
scroll to position [416, 0]
click at [333, 220] on span "TikTokOne Adoption" at bounding box center [785, 227] width 985 height 21
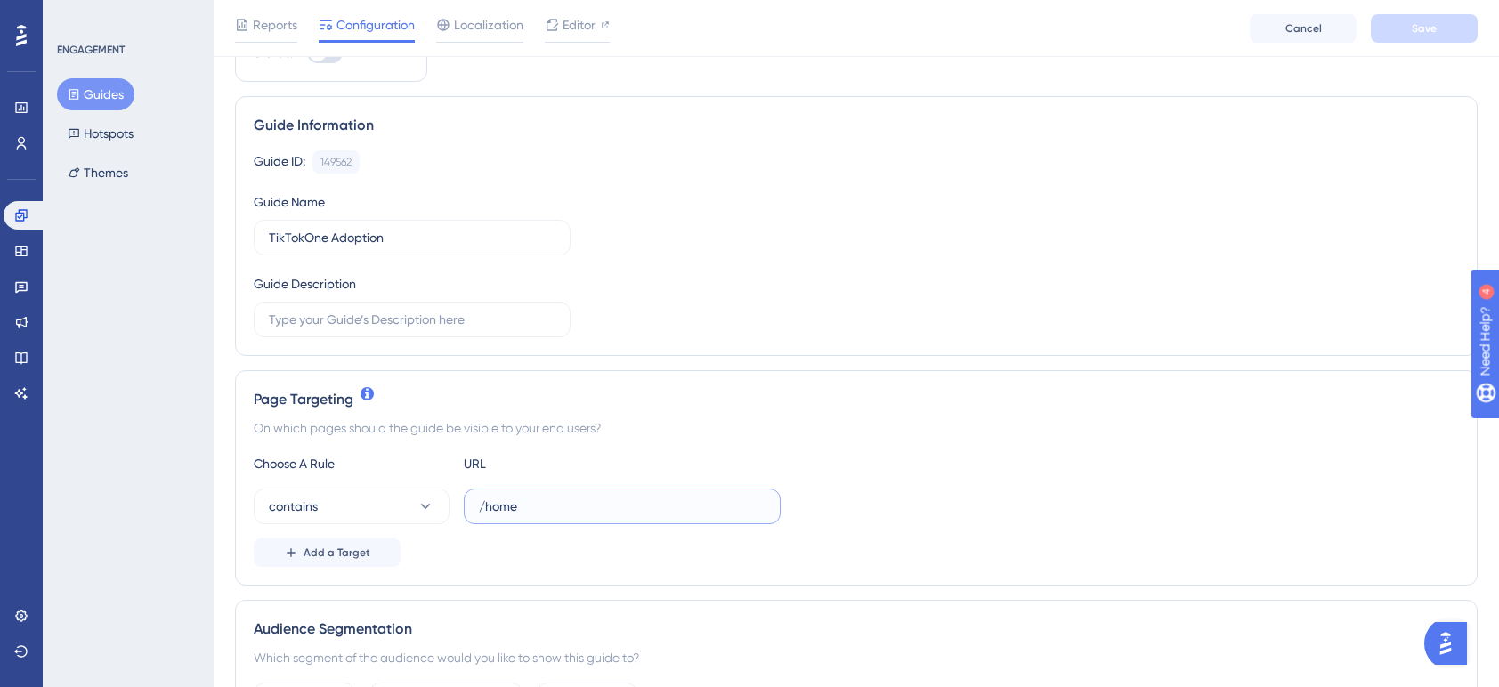
drag, startPoint x: 546, startPoint y: 504, endPoint x: 467, endPoint y: 502, distance: 79.3
click at [467, 502] on label "/home" at bounding box center [622, 507] width 317 height 36
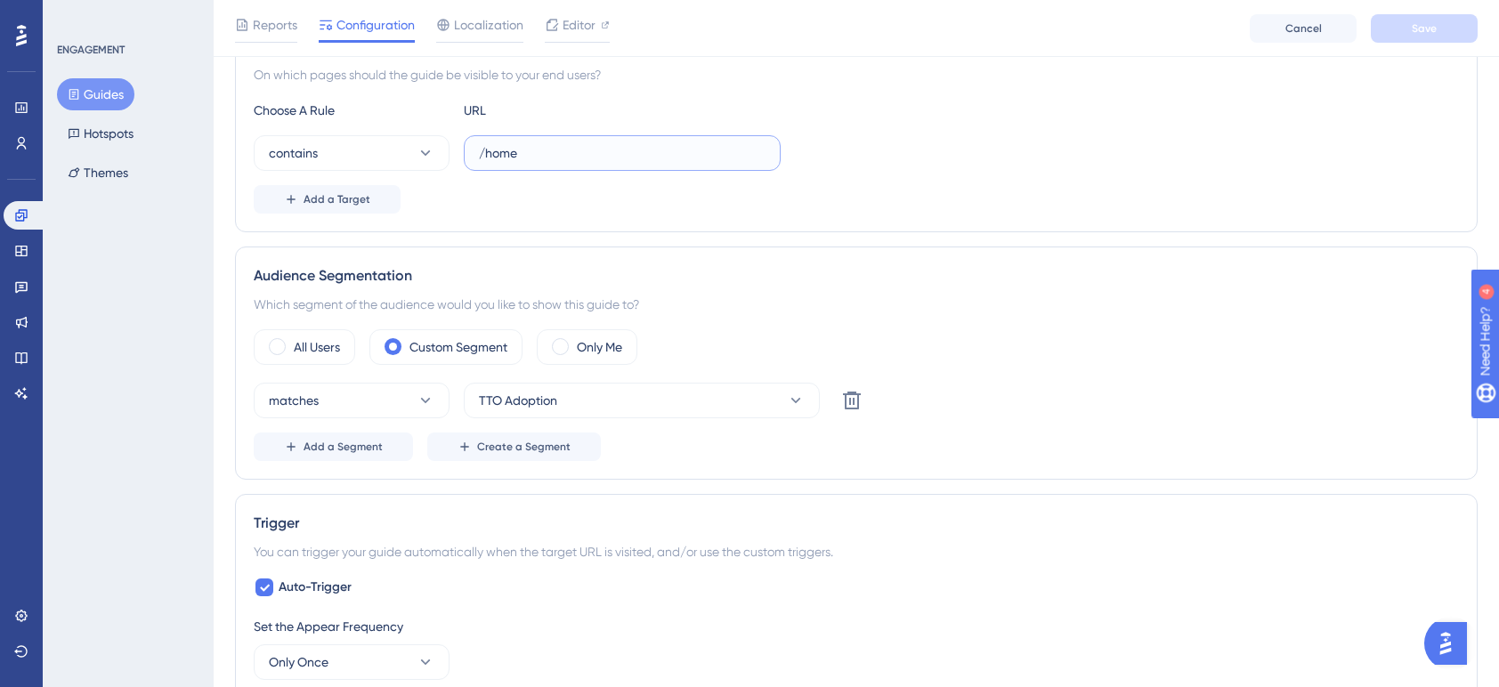
scroll to position [457, 0]
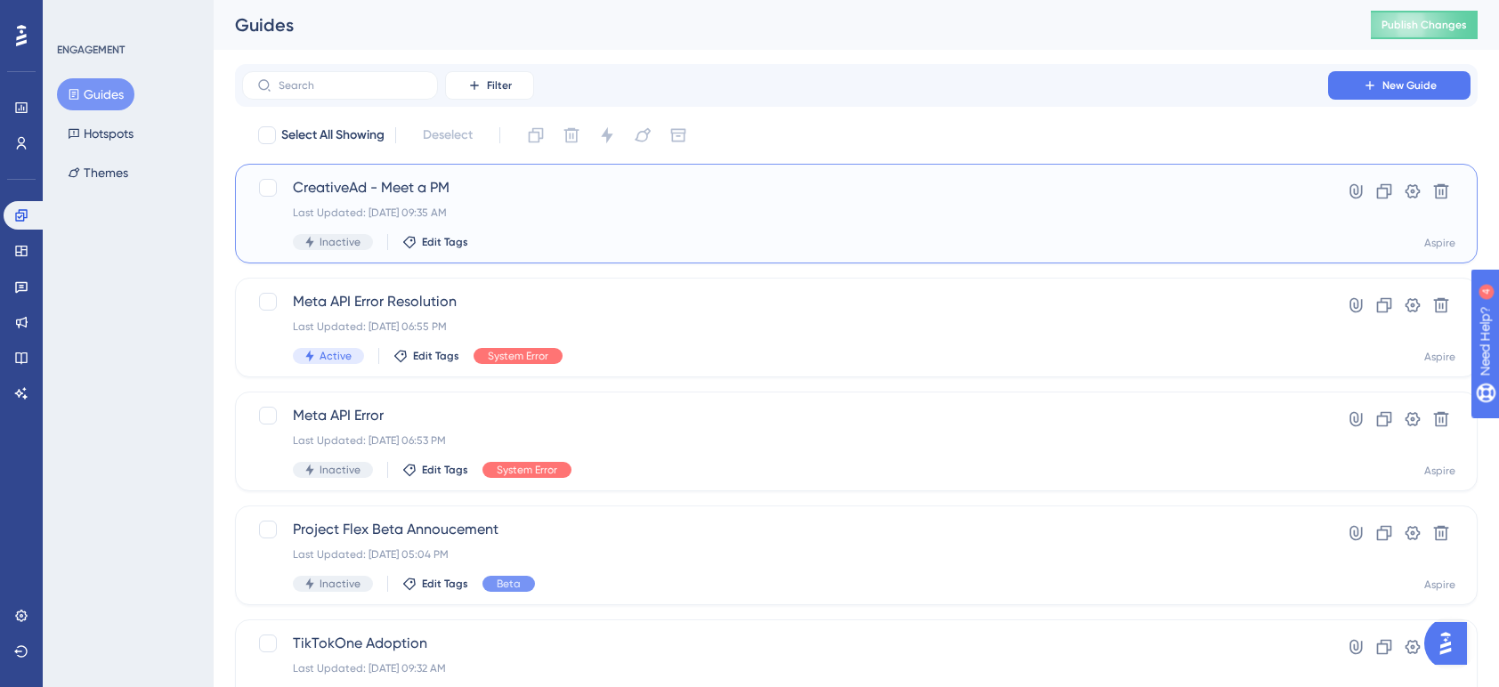
click at [367, 193] on span "CreativeAd - Meet a PM" at bounding box center [785, 187] width 985 height 21
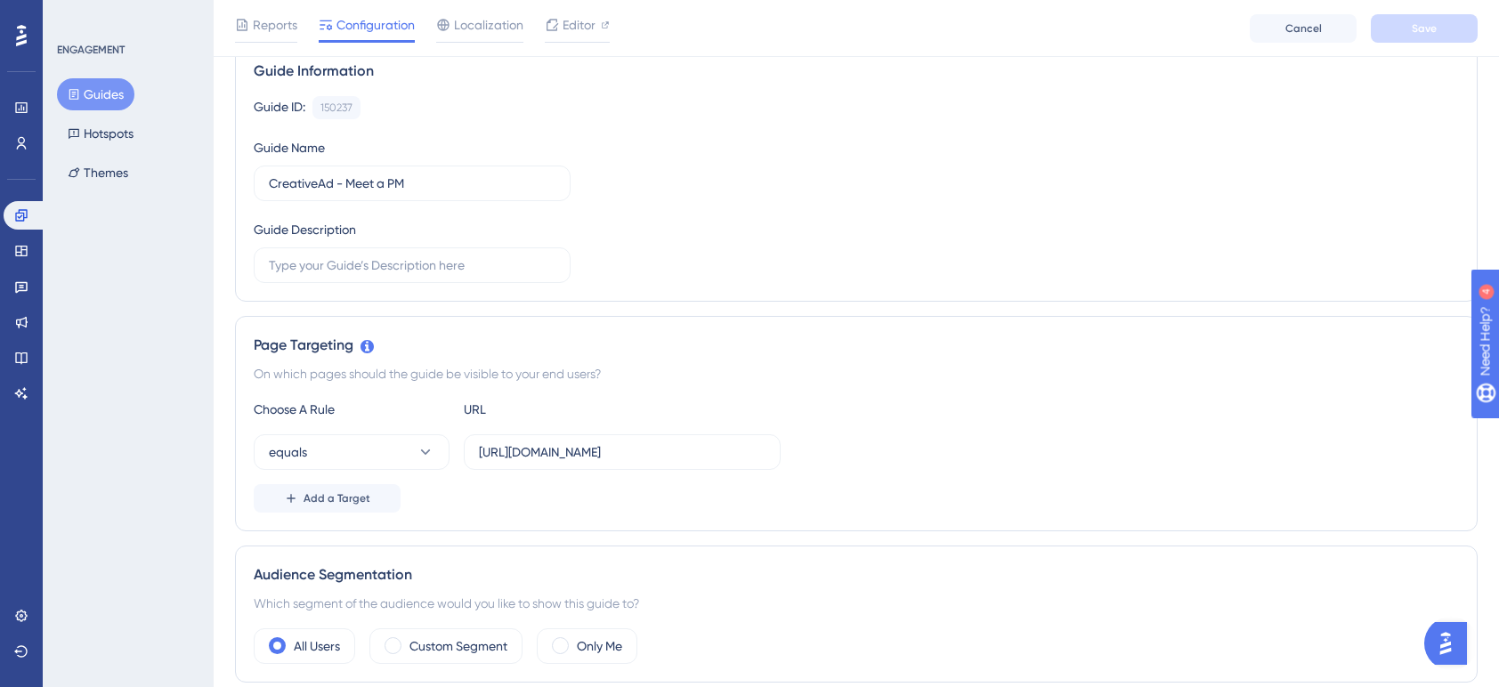
scroll to position [146, 0]
click at [595, 447] on input "https://community.aspireiq.com/client/u2wAm4hfFFsomrAHGEQ7DRMV335awkIh/social/a…" at bounding box center [620, 454] width 287 height 20
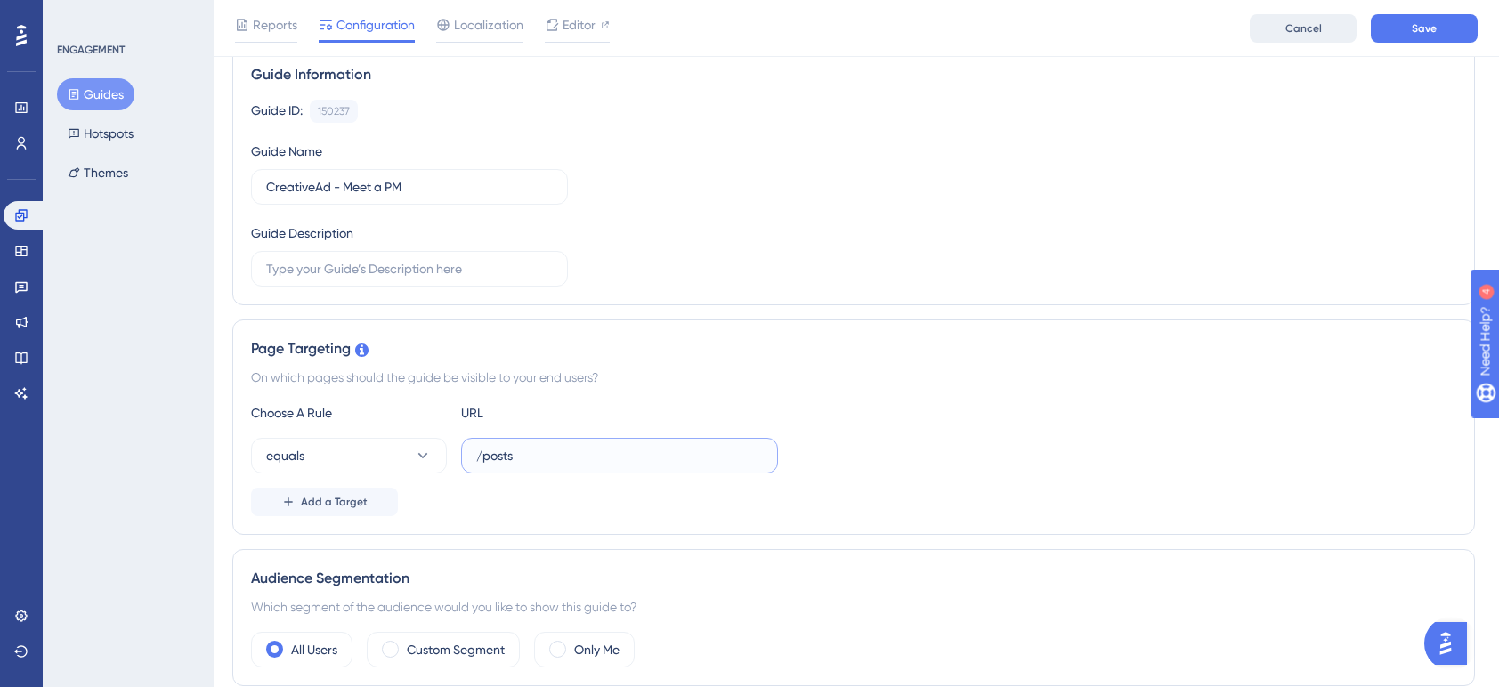
scroll to position [142, 0]
type input "/posts"
click at [1420, 28] on span "Save" at bounding box center [1424, 28] width 25 height 14
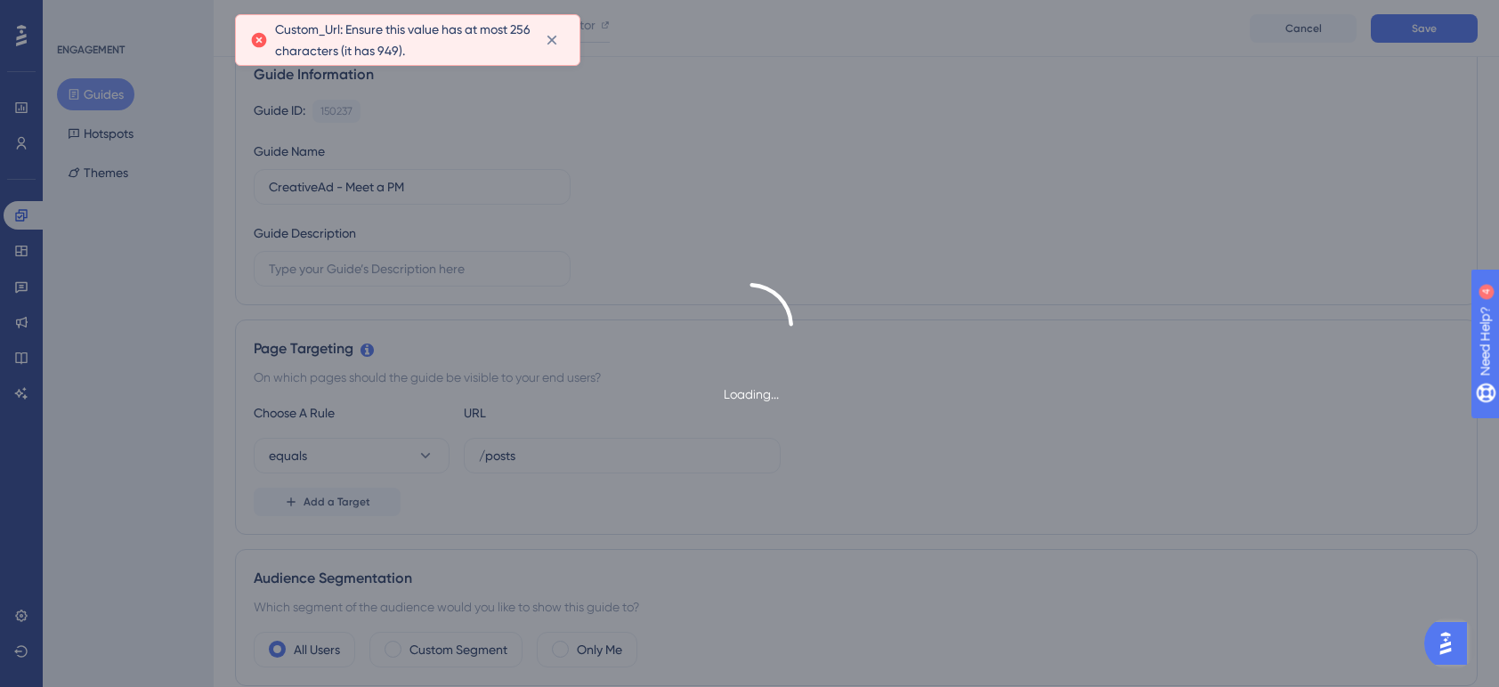
click at [347, 28] on span "Custom_Url: Ensure this value has at most 256 characters (it has 949)." at bounding box center [403, 40] width 256 height 43
copy body "Custom_Url: Ensure this value has at most 256 characters (it has 949)."
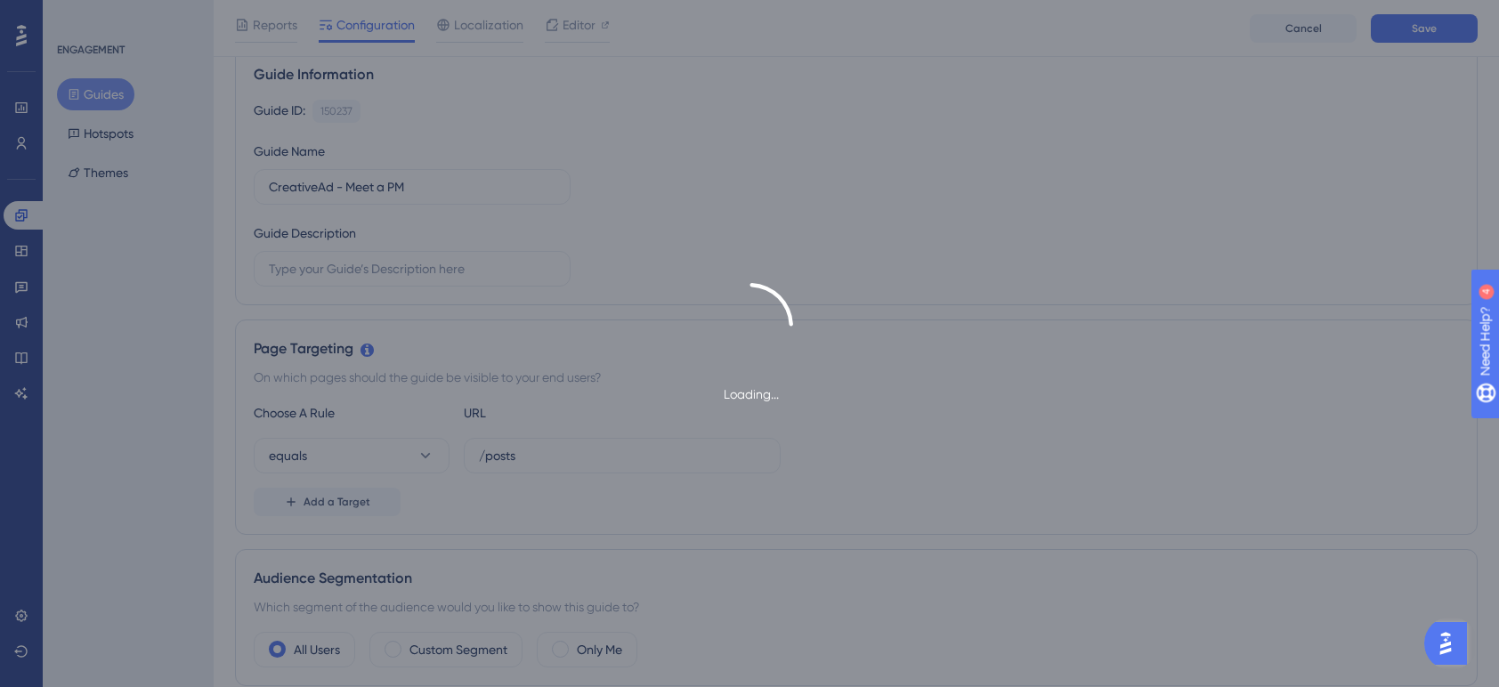
click at [548, 466] on div "Loading..." at bounding box center [749, 343] width 1499 height 687
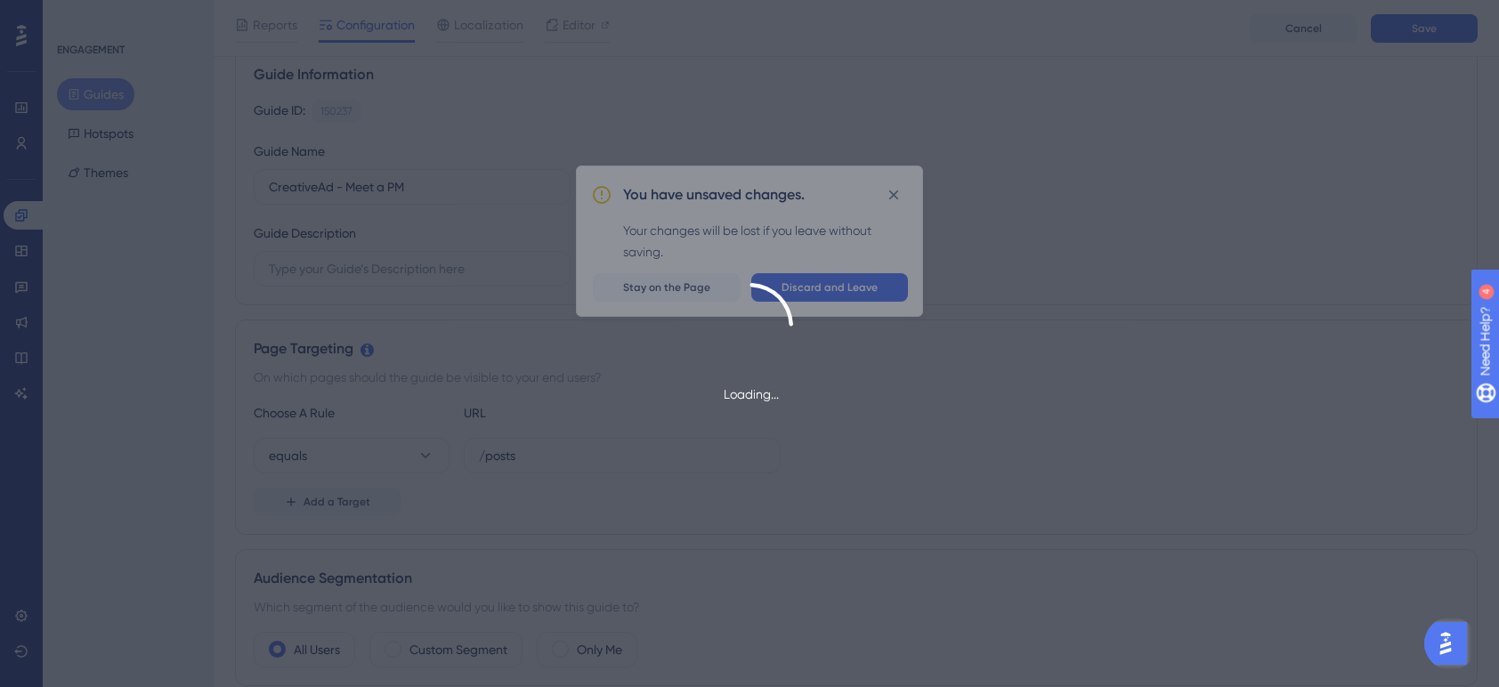
click at [816, 306] on div "Loading..." at bounding box center [749, 344] width 1499 height 122
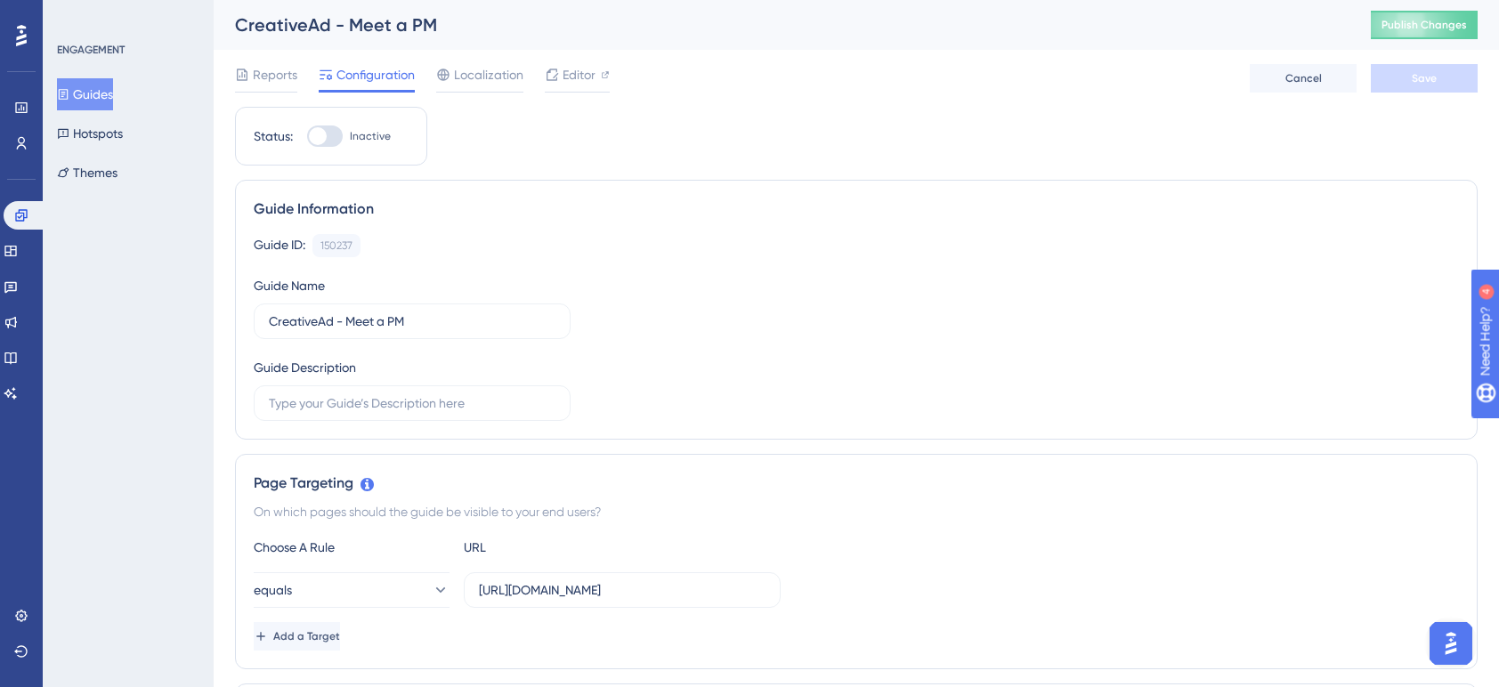
click at [331, 134] on div at bounding box center [325, 136] width 36 height 21
click at [307, 136] on input "Inactive" at bounding box center [306, 136] width 1 height 1
checkbox input "true"
click at [1442, 78] on button "Save" at bounding box center [1424, 78] width 107 height 28
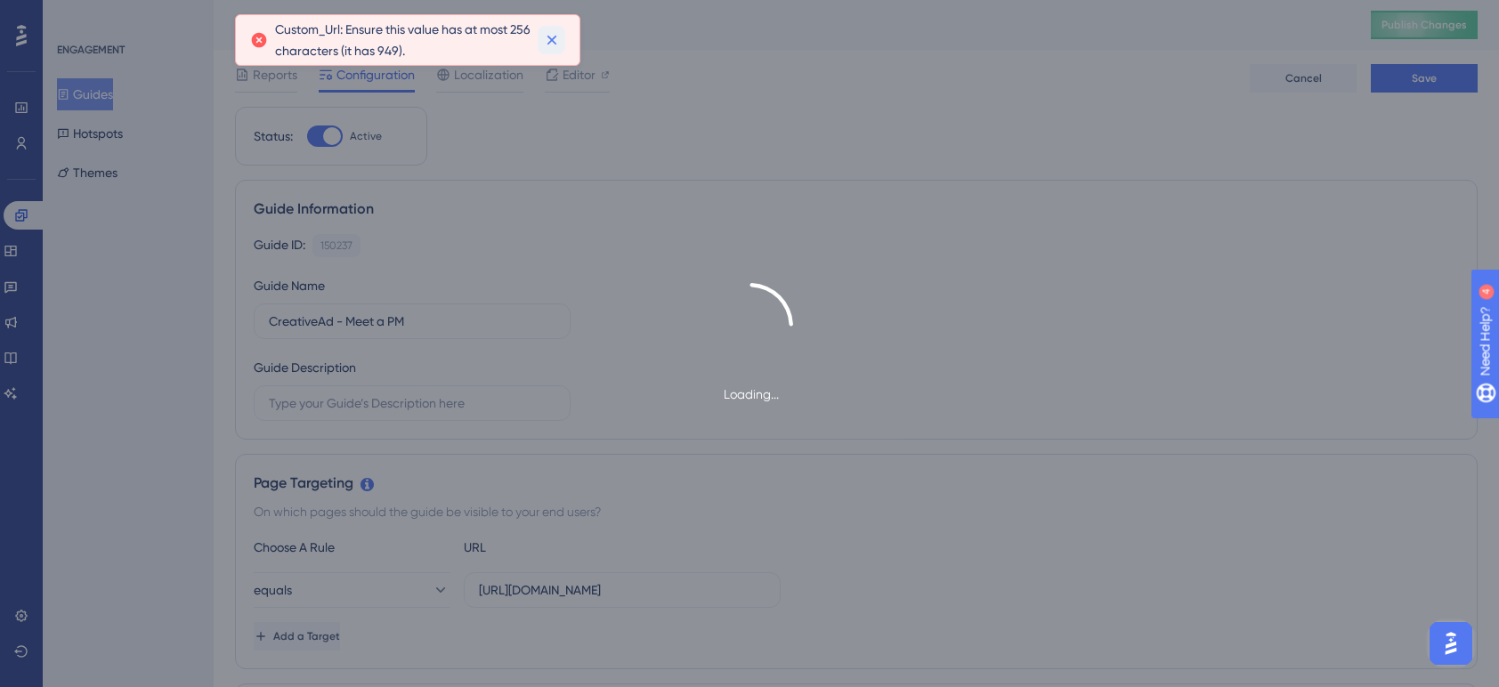
click at [549, 29] on button at bounding box center [552, 40] width 28 height 28
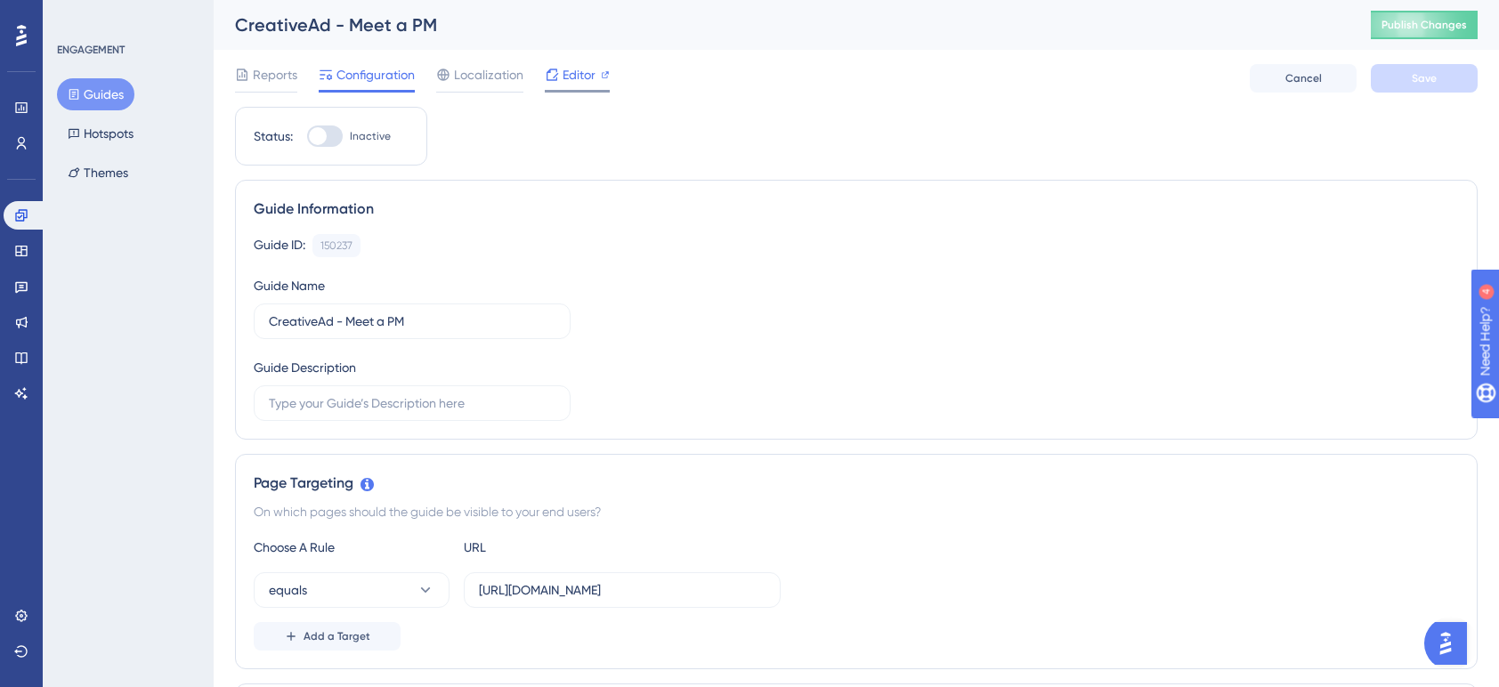
click at [577, 70] on span "Editor" at bounding box center [579, 74] width 33 height 21
click at [96, 85] on button "Guides" at bounding box center [95, 94] width 77 height 32
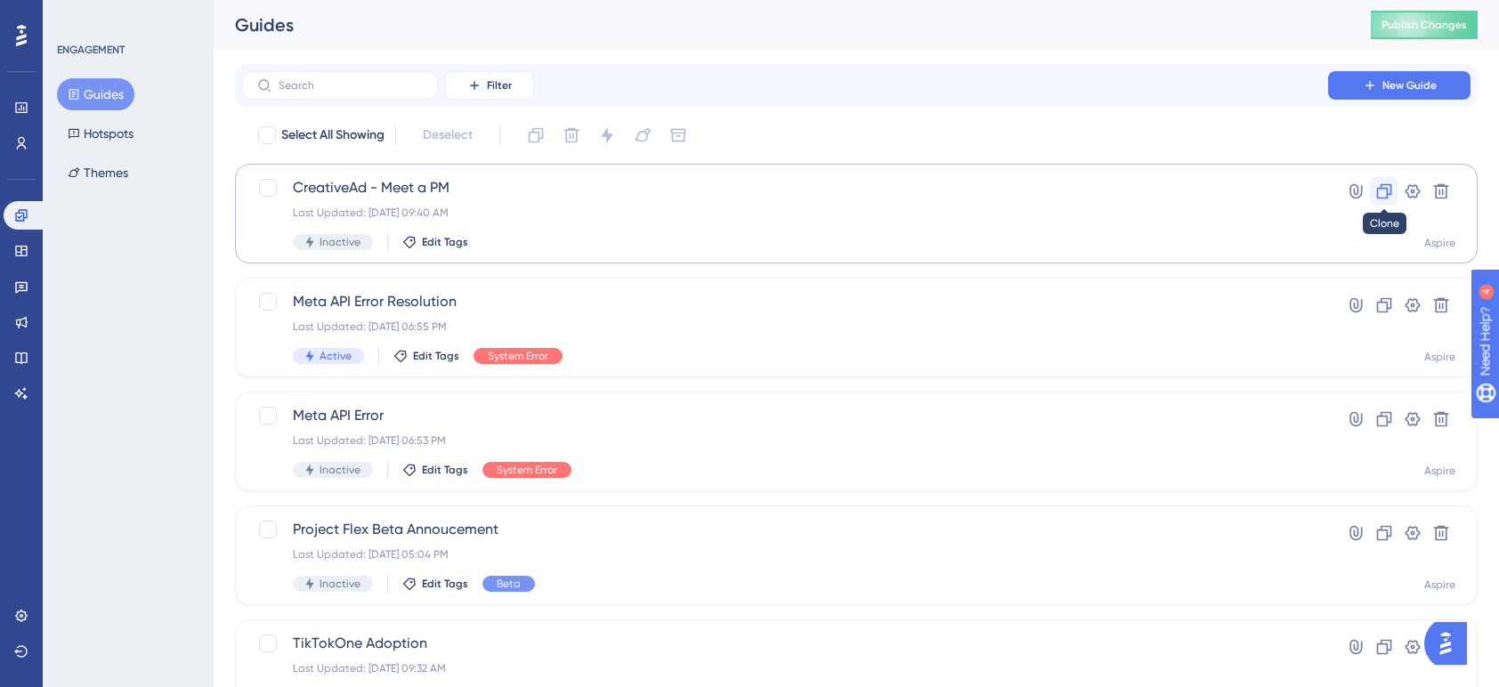
click at [1381, 189] on icon at bounding box center [1384, 191] width 15 height 15
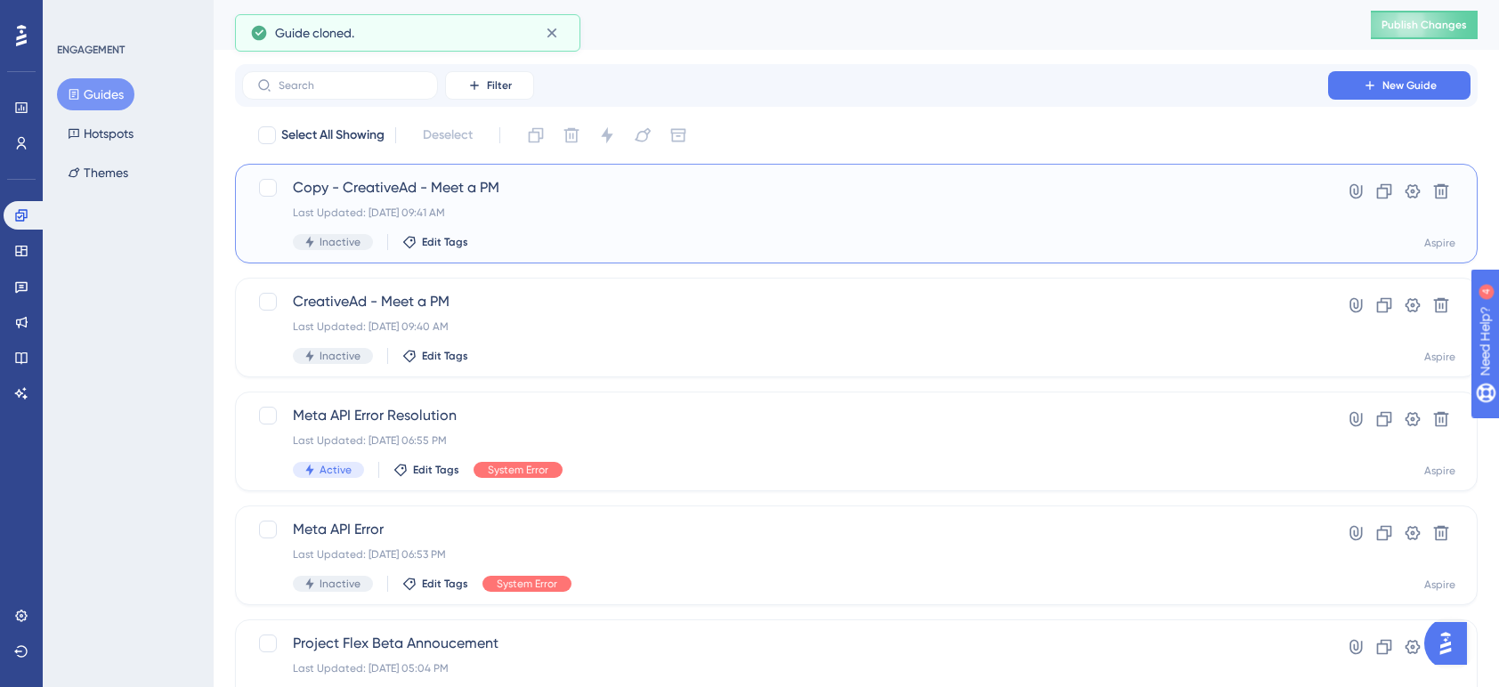
click at [361, 180] on span "Copy - CreativeAd - Meet a PM" at bounding box center [785, 187] width 985 height 21
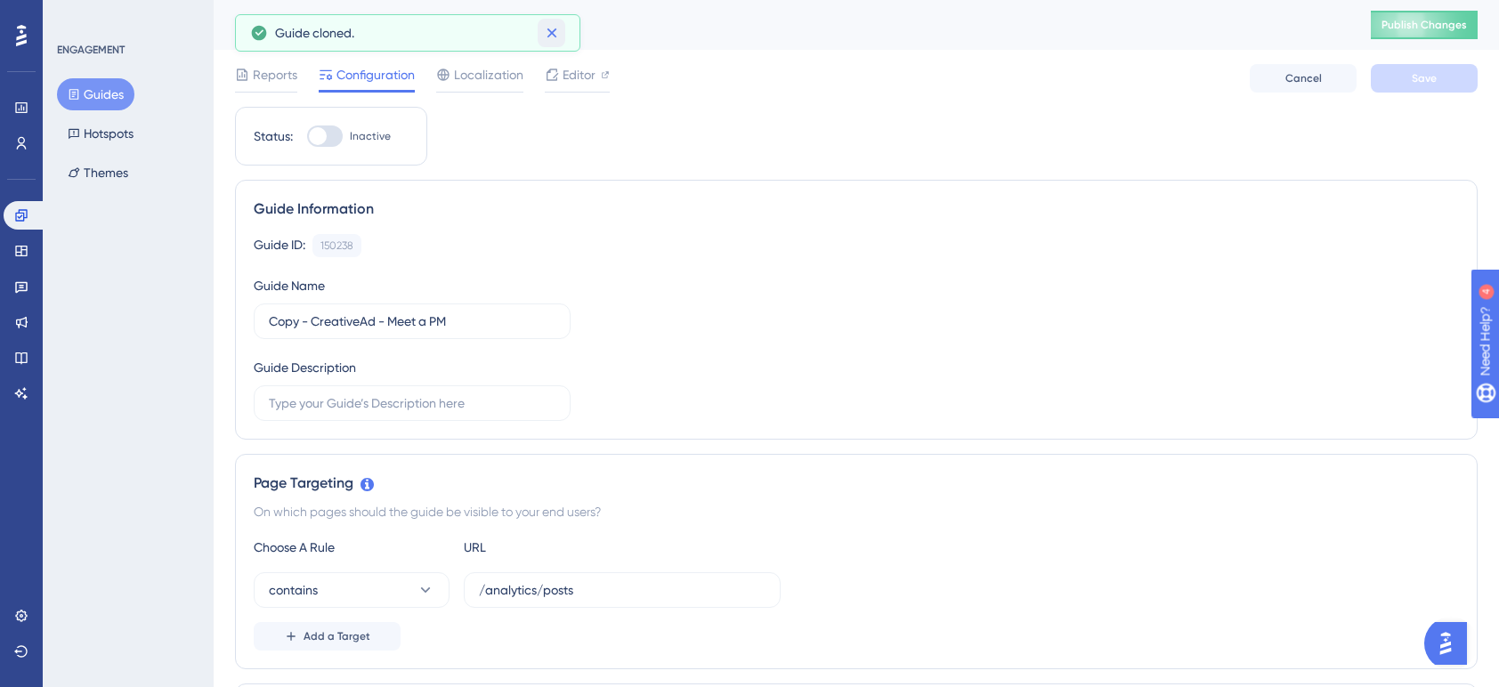
click at [564, 33] on button at bounding box center [552, 33] width 28 height 28
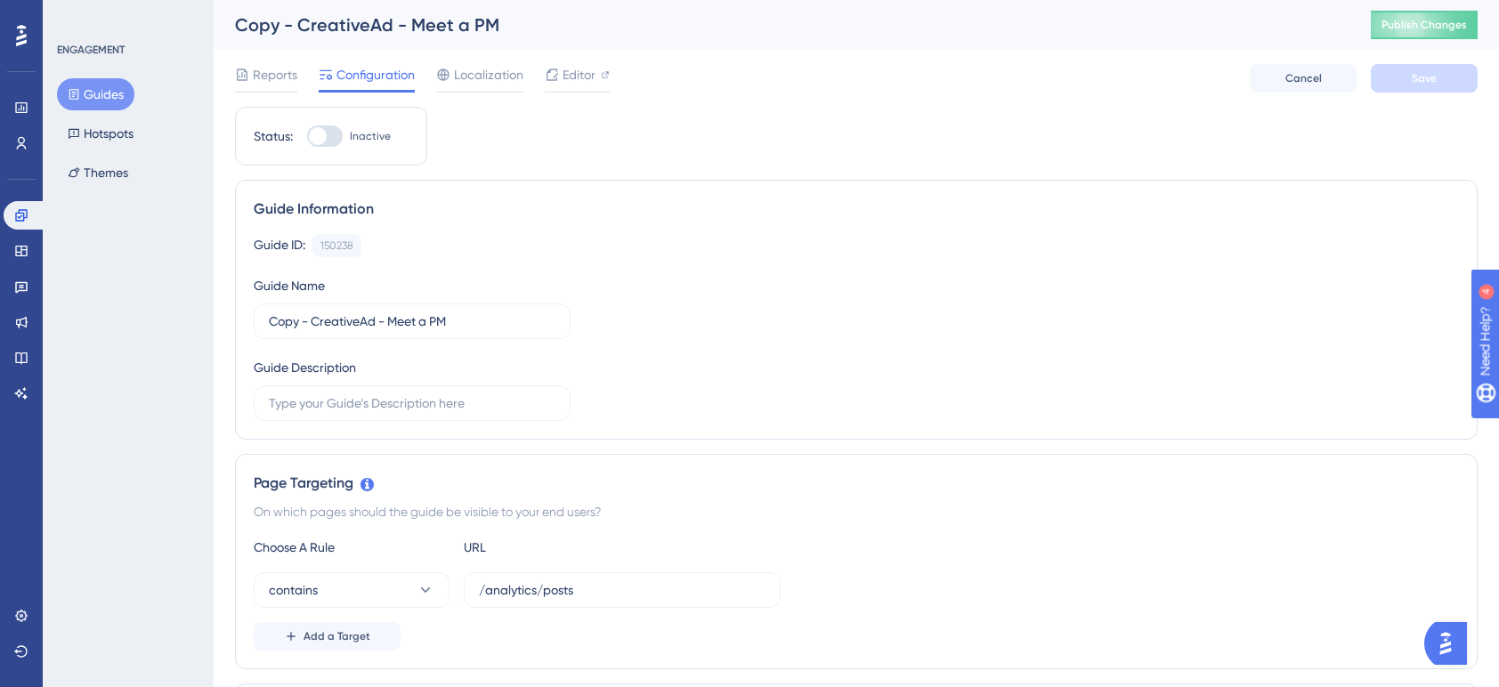
click at [408, 32] on div "Copy - CreativeAd - Meet a PM" at bounding box center [781, 24] width 1092 height 25
click at [238, 20] on div "Copy - CreativeAd - Meet a PM" at bounding box center [781, 24] width 1092 height 25
drag, startPoint x: 313, startPoint y: 321, endPoint x: 345, endPoint y: 313, distance: 32.8
drag, startPoint x: 374, startPoint y: 320, endPoint x: 268, endPoint y: 318, distance: 106.0
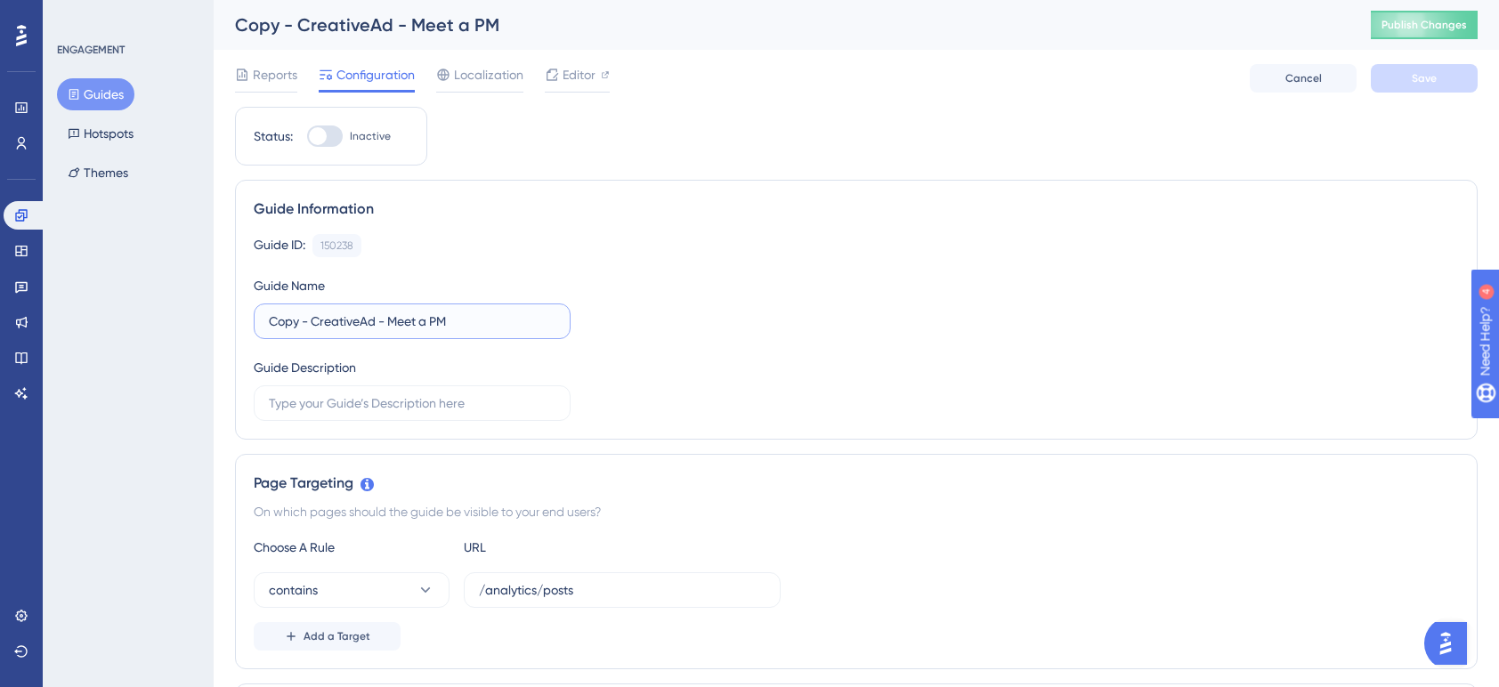
click at [269, 318] on input "Copy - CreativeAd - Meet a PM" at bounding box center [412, 322] width 287 height 20
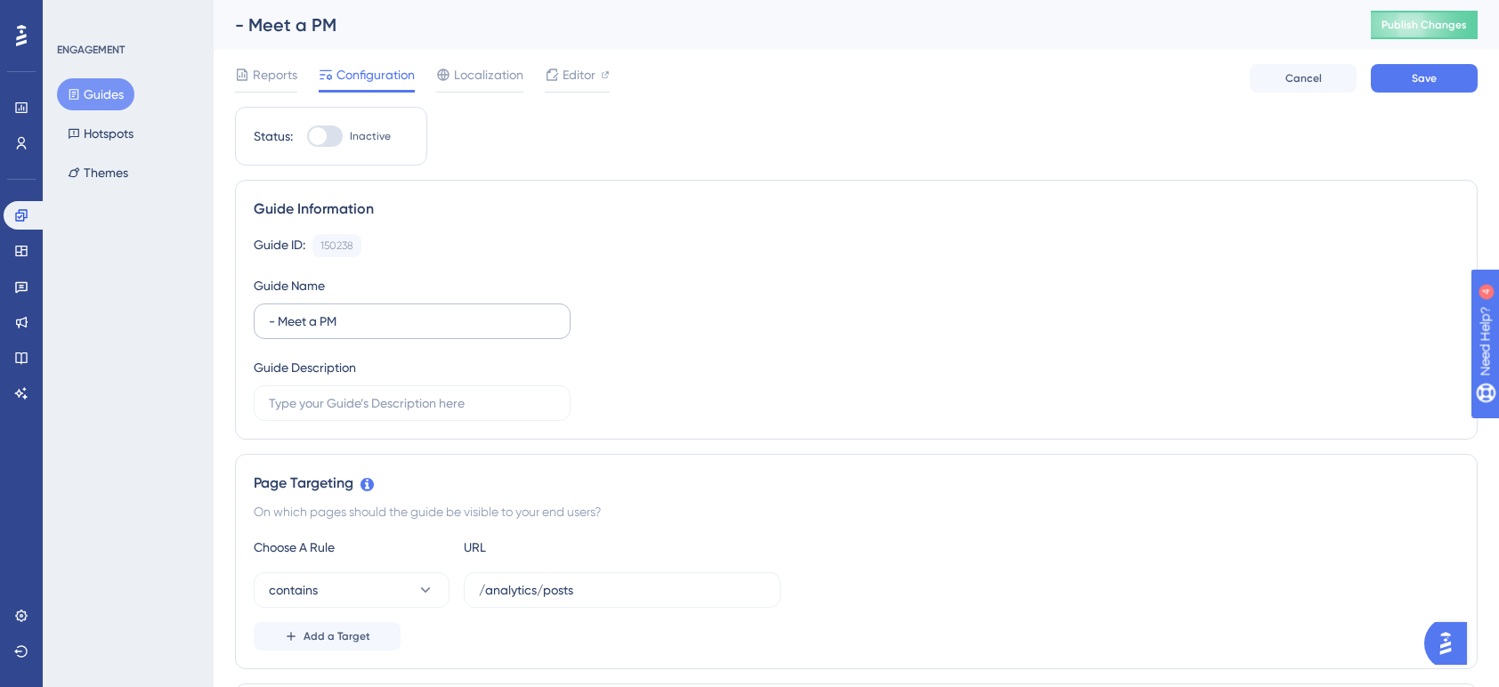
click at [262, 323] on label "- Meet a PM" at bounding box center [412, 322] width 317 height 36
click at [269, 323] on input "- Meet a PM" at bounding box center [412, 322] width 287 height 20
paste input "Creator Recruitment"
type input "Creator Recruitment - Meet a PM"
click at [1401, 75] on button "Save" at bounding box center [1424, 78] width 107 height 28
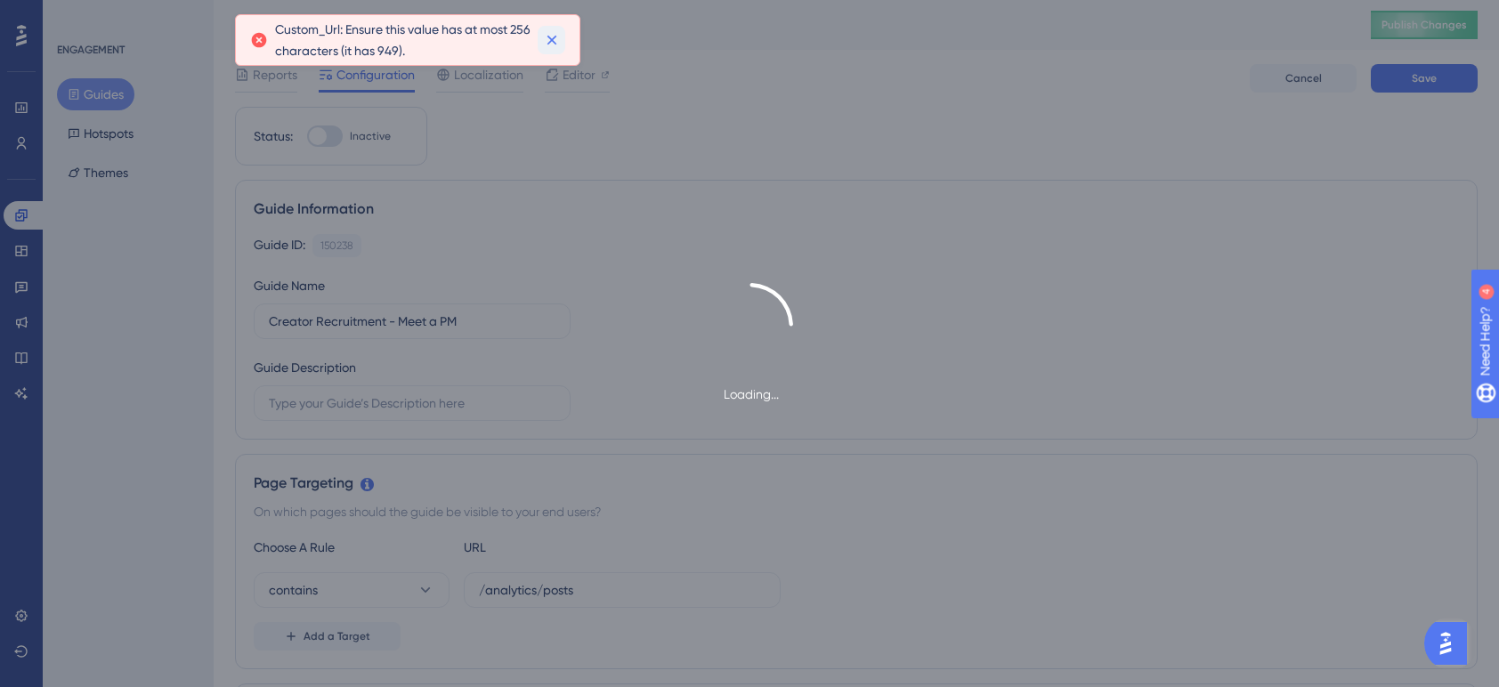
click at [565, 41] on button at bounding box center [552, 40] width 28 height 28
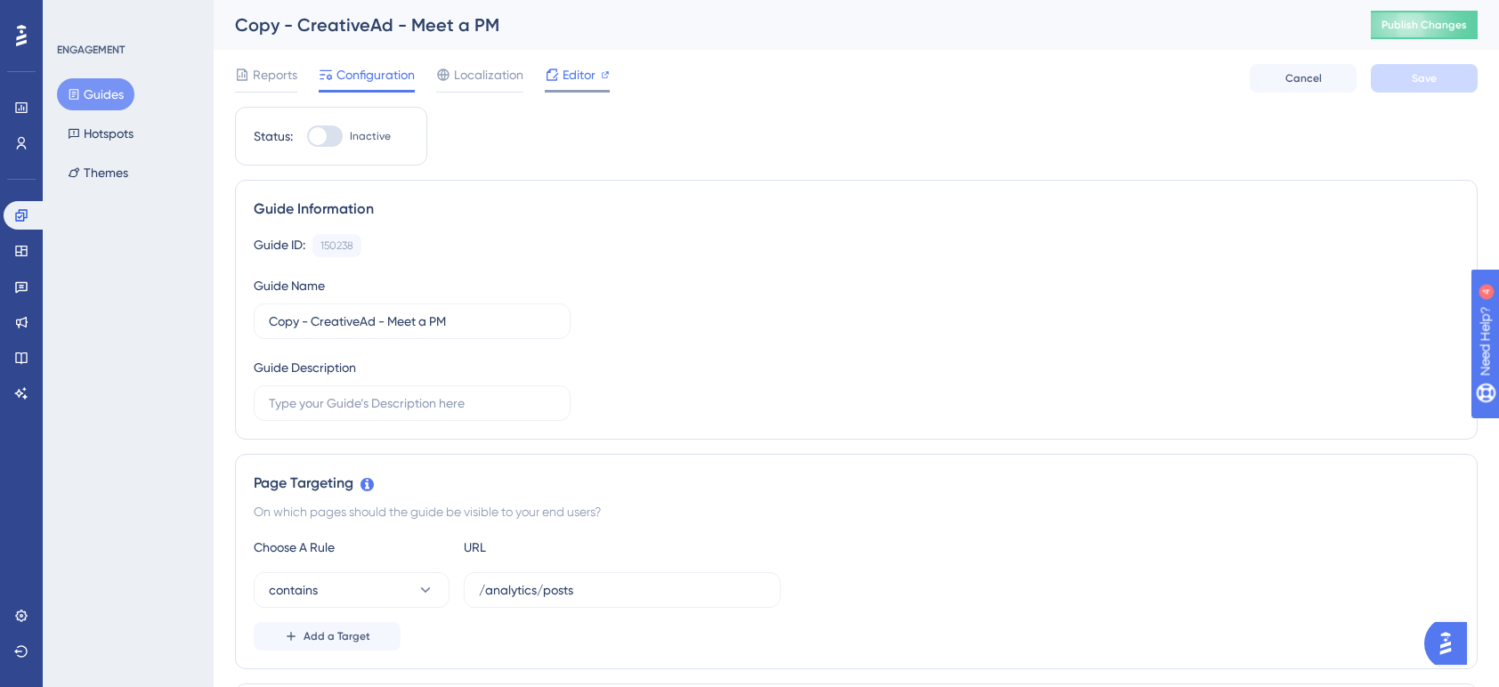
click at [567, 73] on span "Editor" at bounding box center [579, 74] width 33 height 21
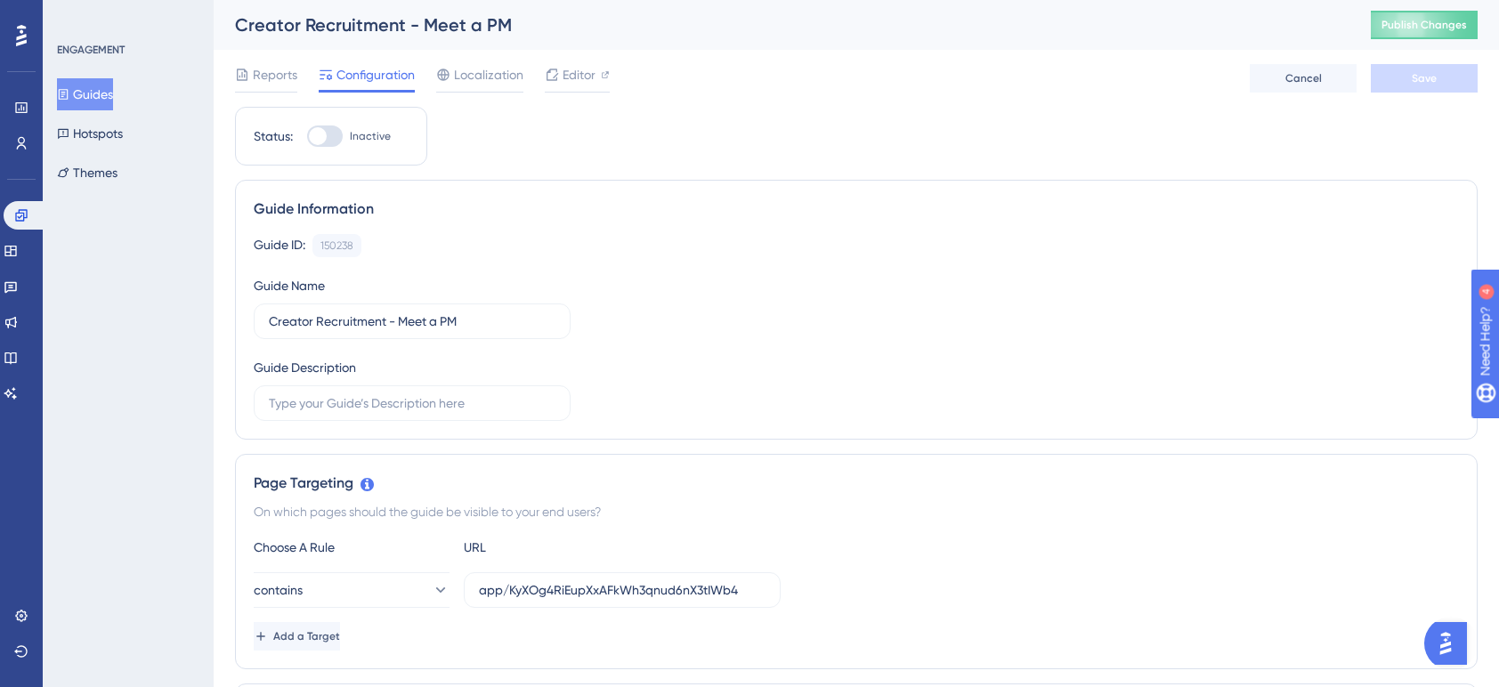
click at [102, 93] on button "Guides" at bounding box center [85, 94] width 56 height 32
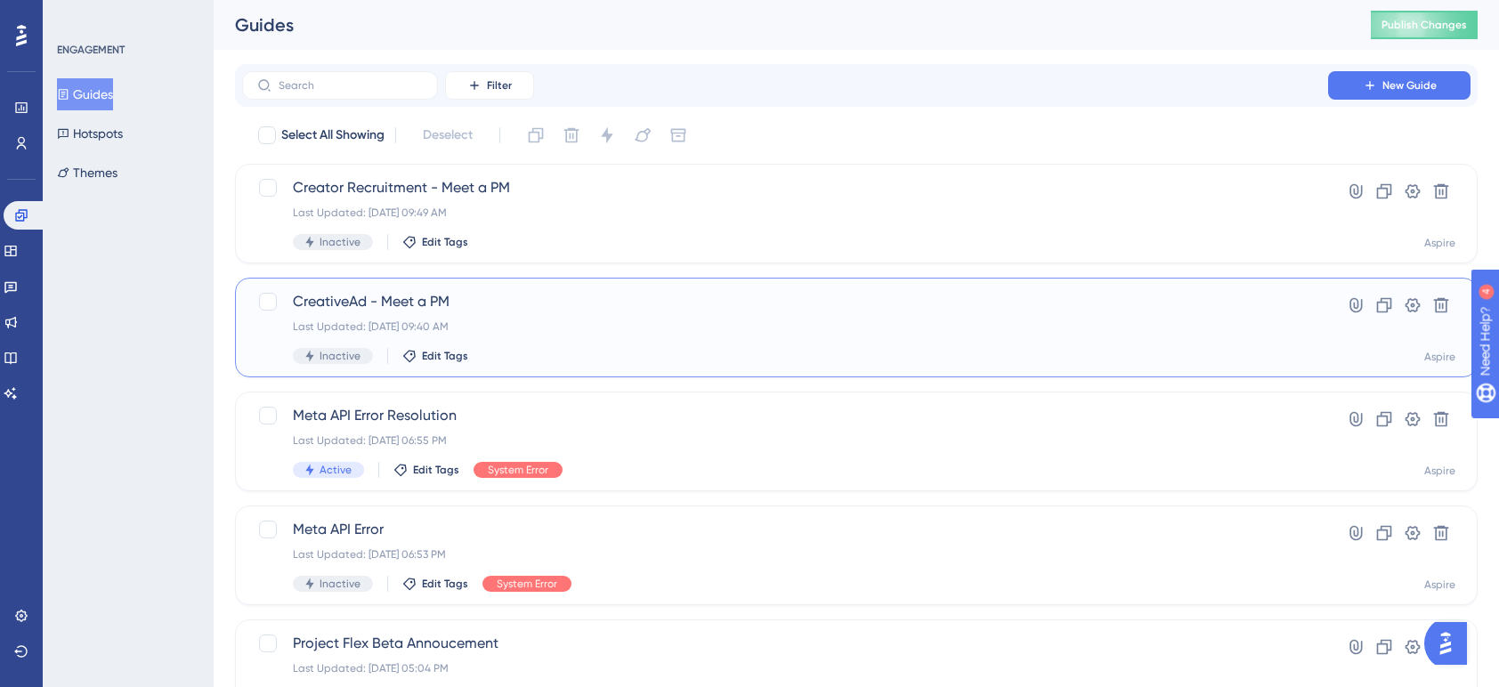
click at [394, 304] on span "CreativeAd - Meet a PM" at bounding box center [785, 301] width 985 height 21
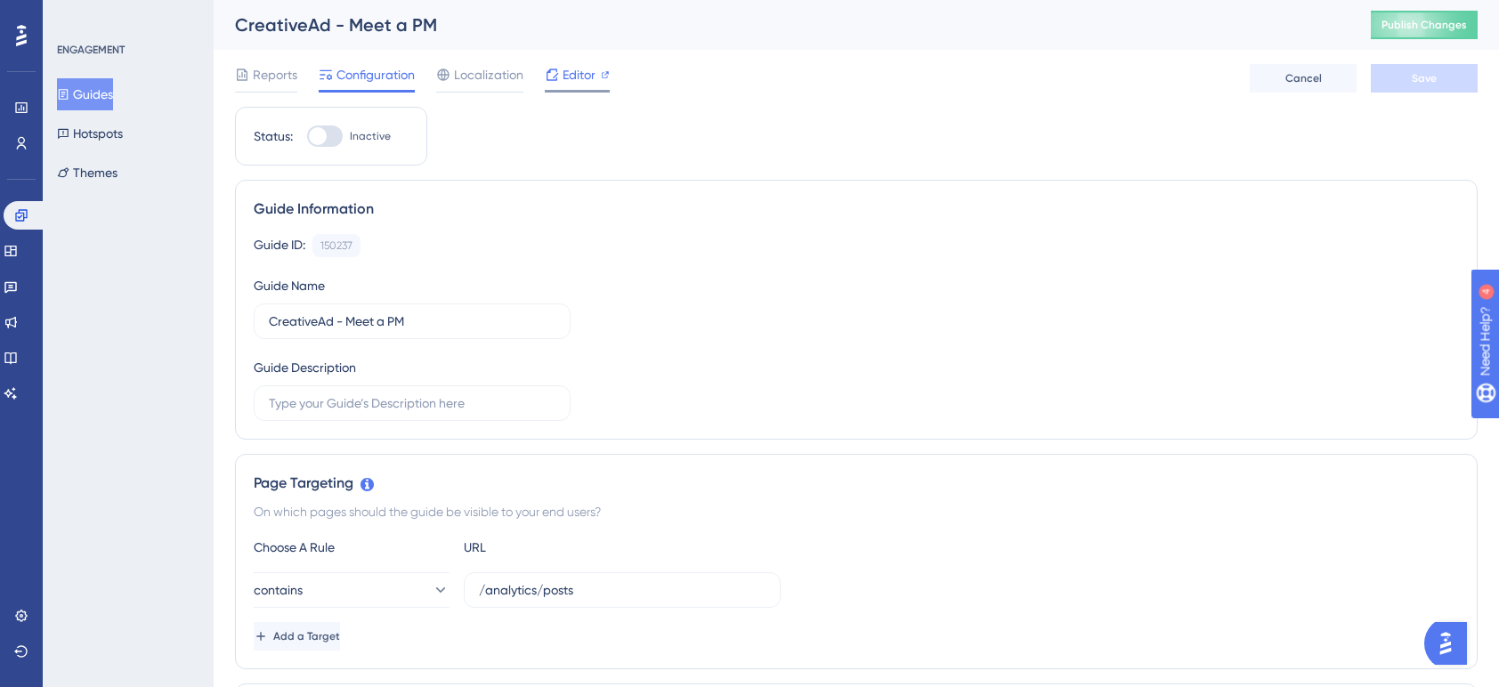
click at [585, 79] on span "Editor" at bounding box center [579, 74] width 33 height 21
